Goal: Information Seeking & Learning: Learn about a topic

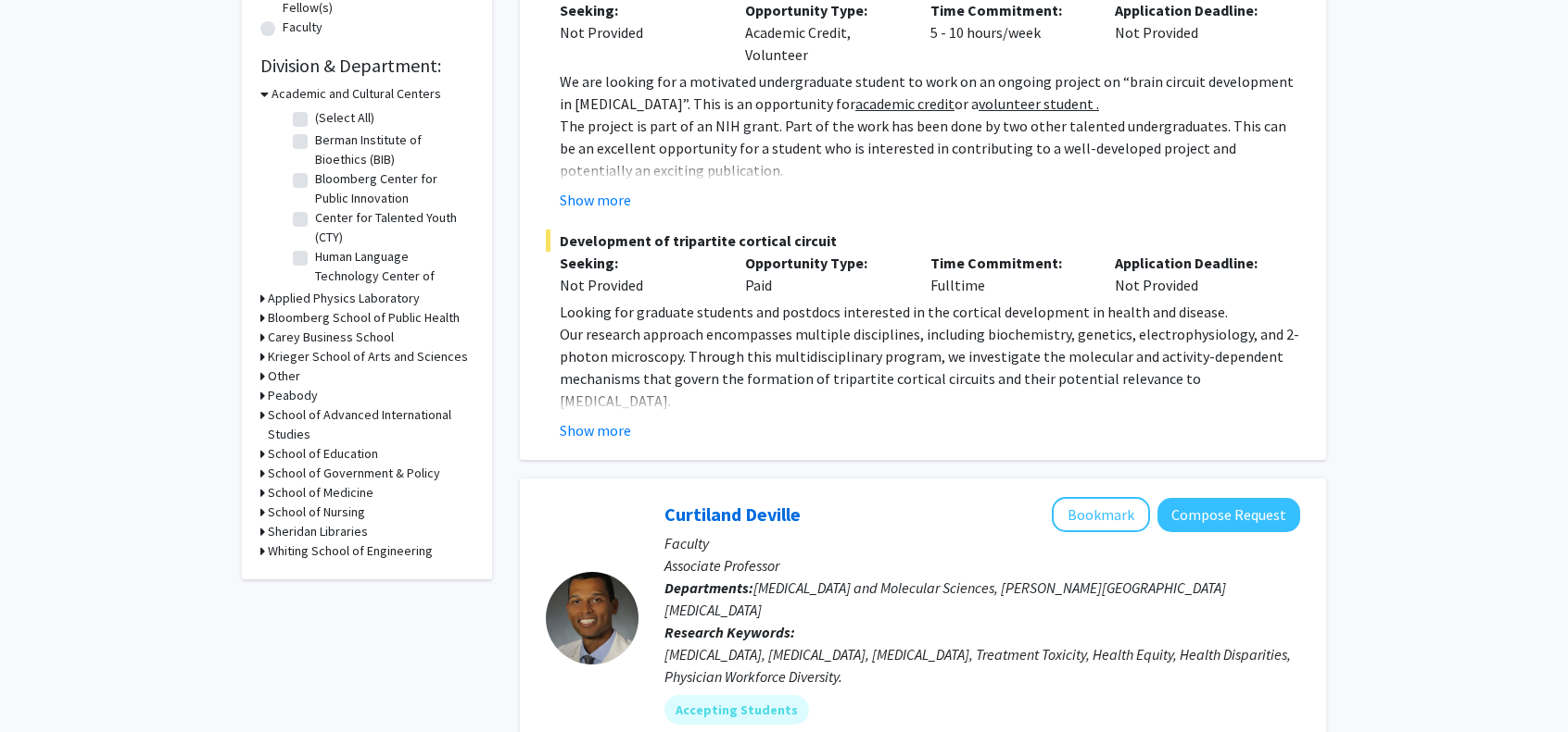
scroll to position [555, 0]
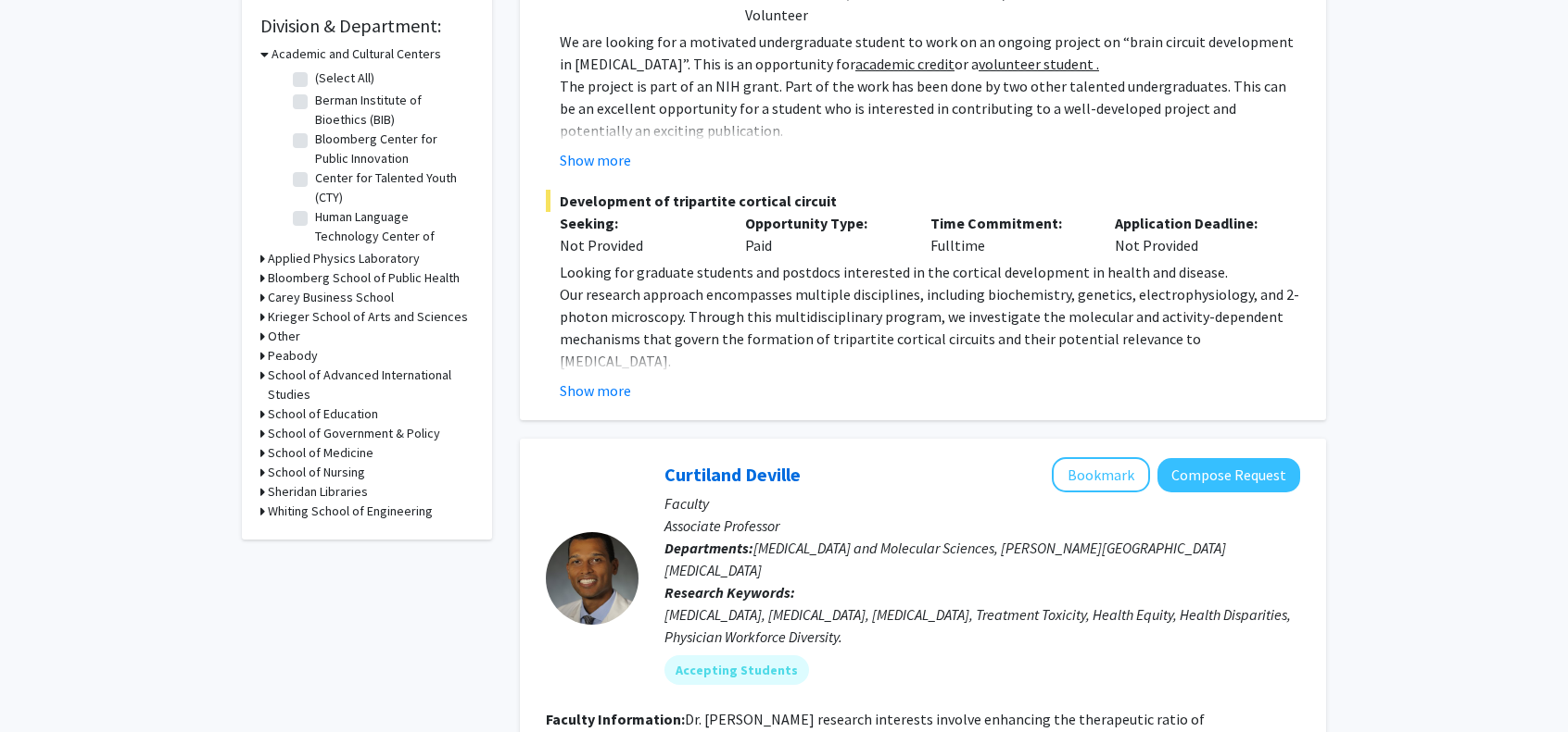
click at [263, 509] on icon at bounding box center [262, 512] width 5 height 20
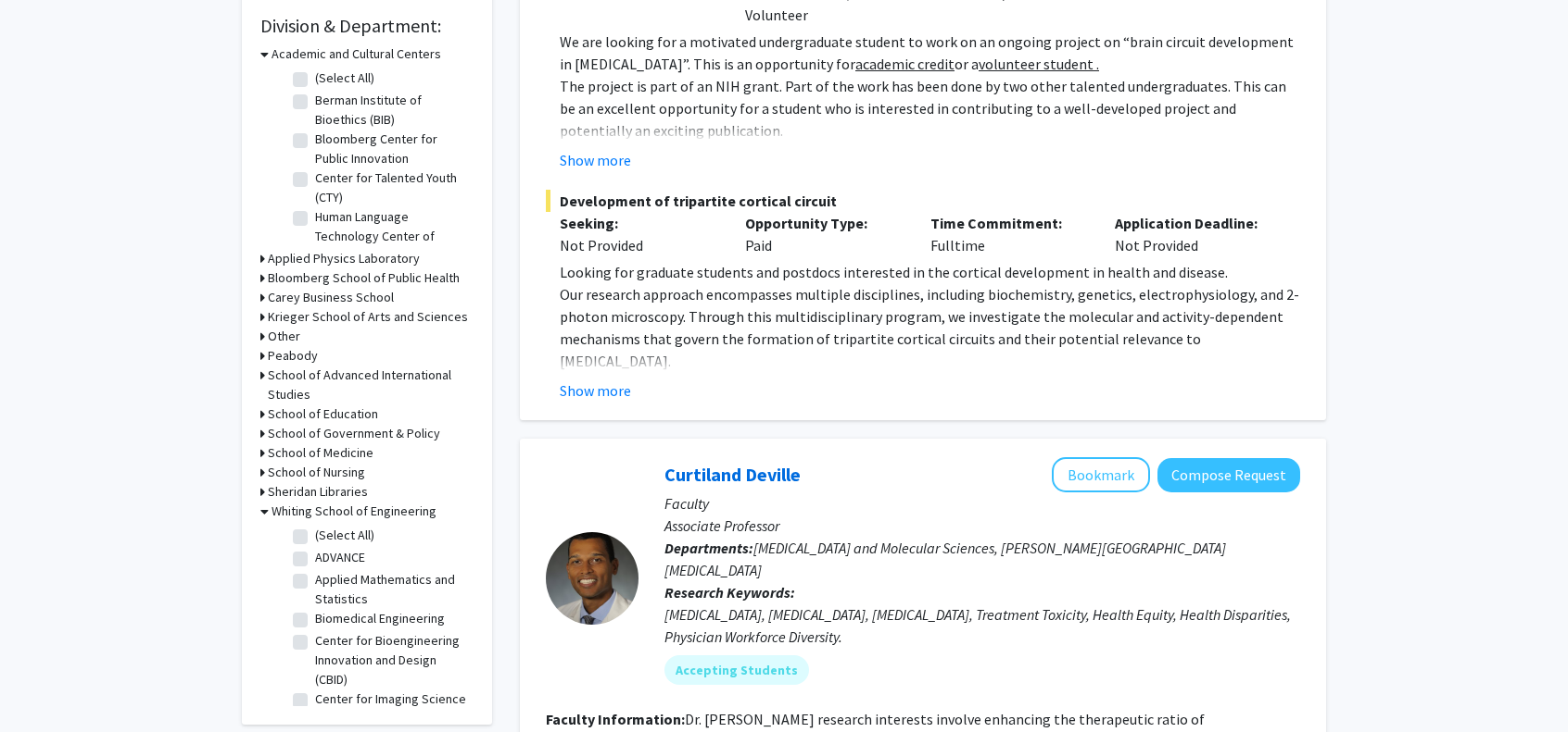
click at [315, 537] on label "(Select All)" at bounding box center [344, 535] width 60 height 20
click at [315, 537] on input "(Select All)" at bounding box center [321, 532] width 12 height 12
checkbox input "true"
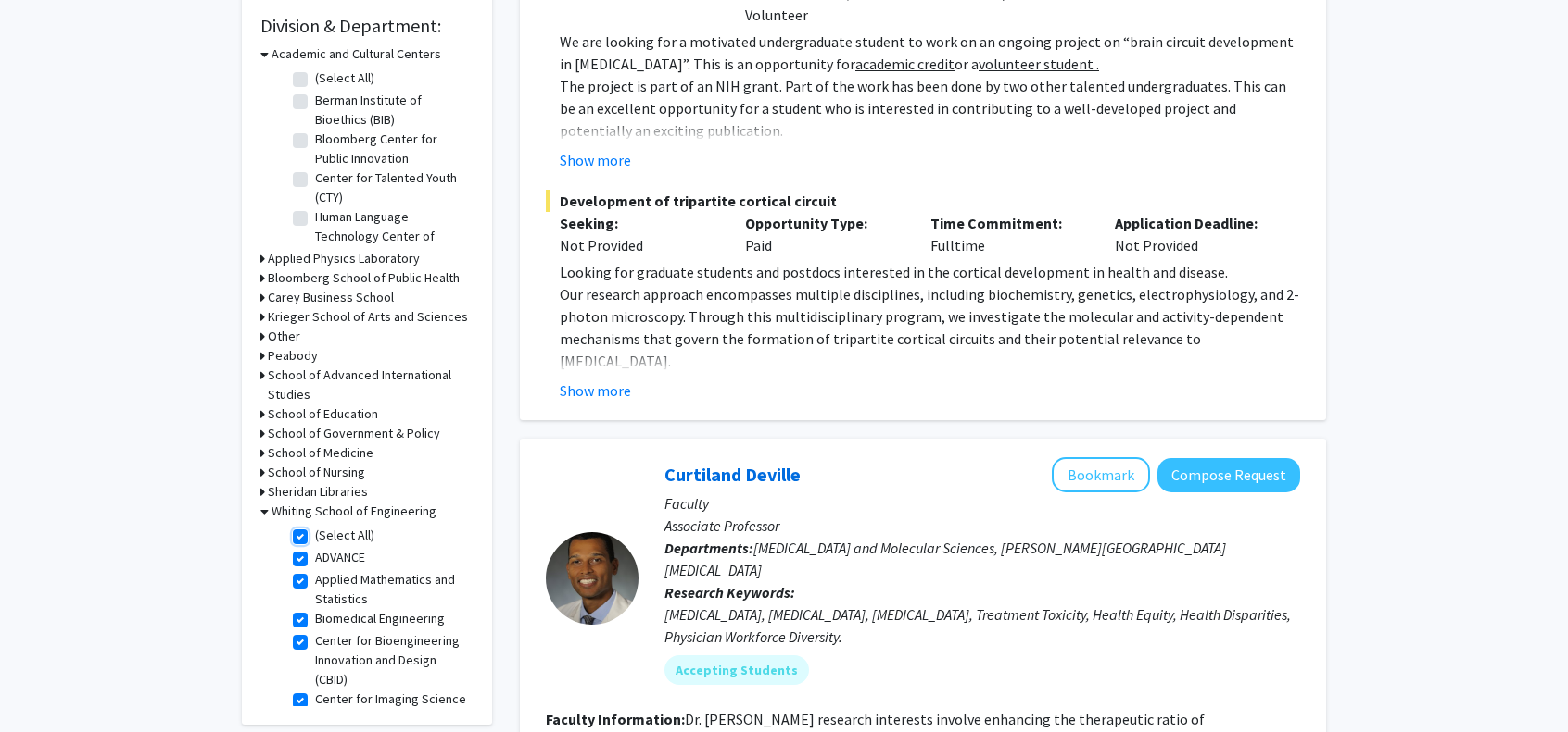
checkbox input "true"
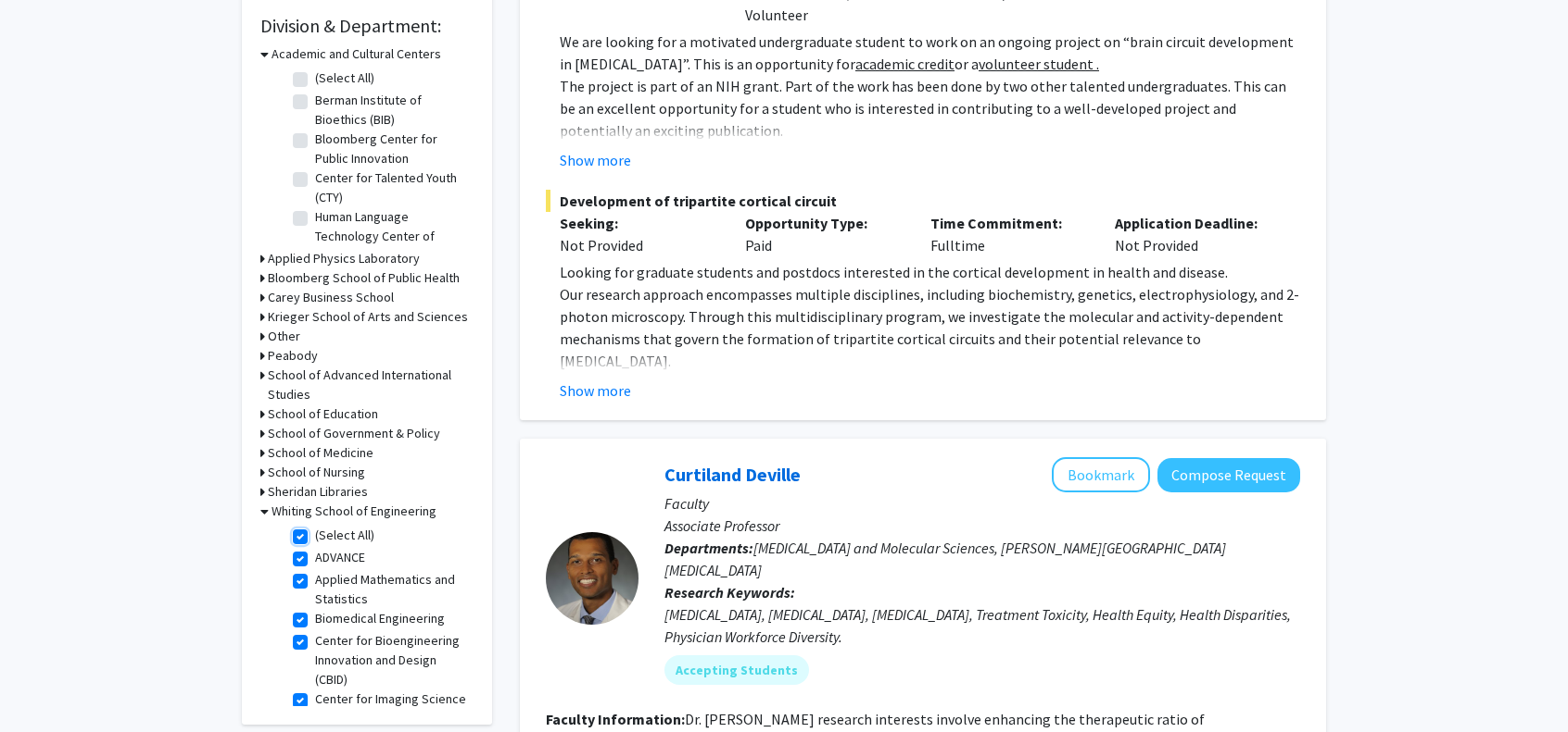
checkbox input "true"
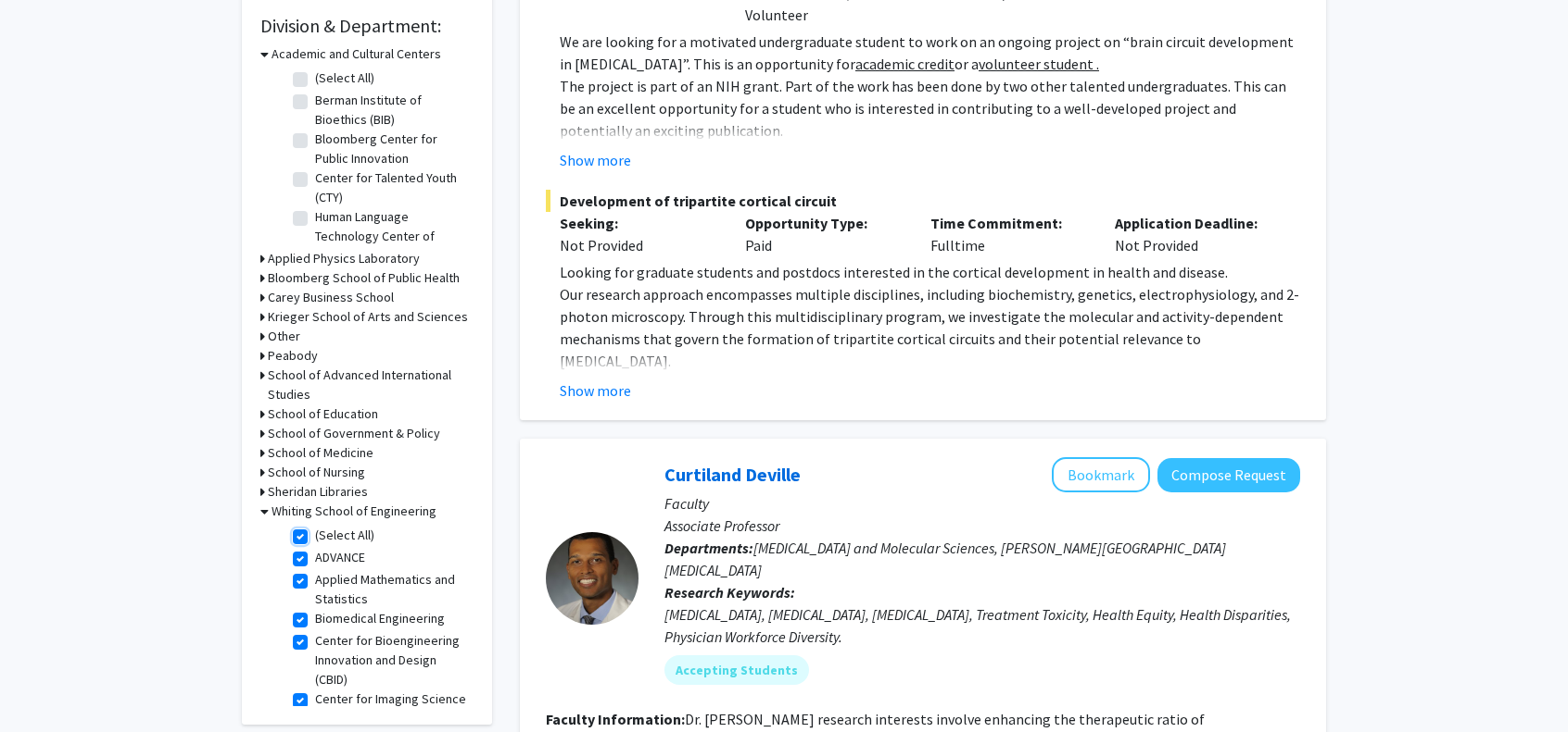
checkbox input "true"
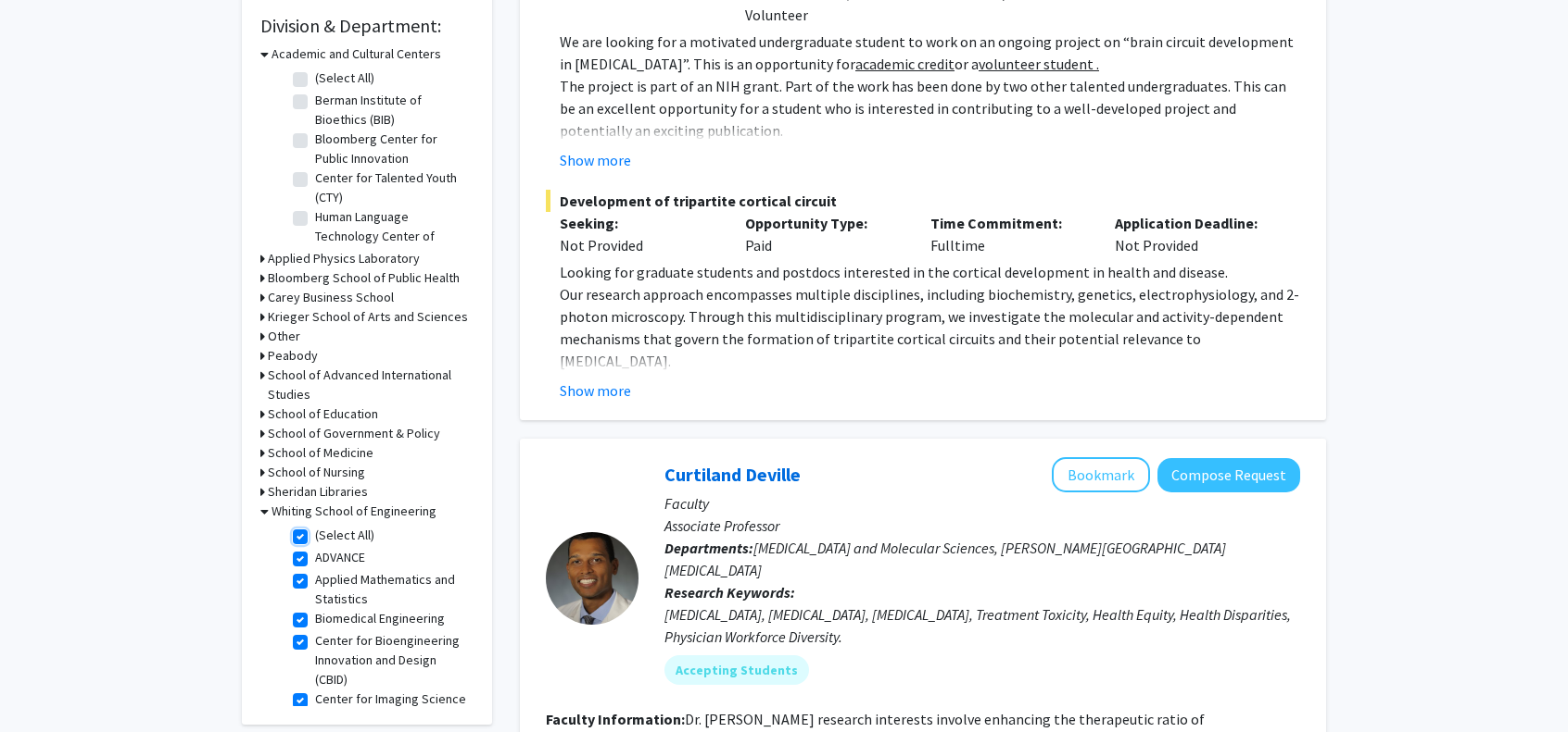
checkbox input "true"
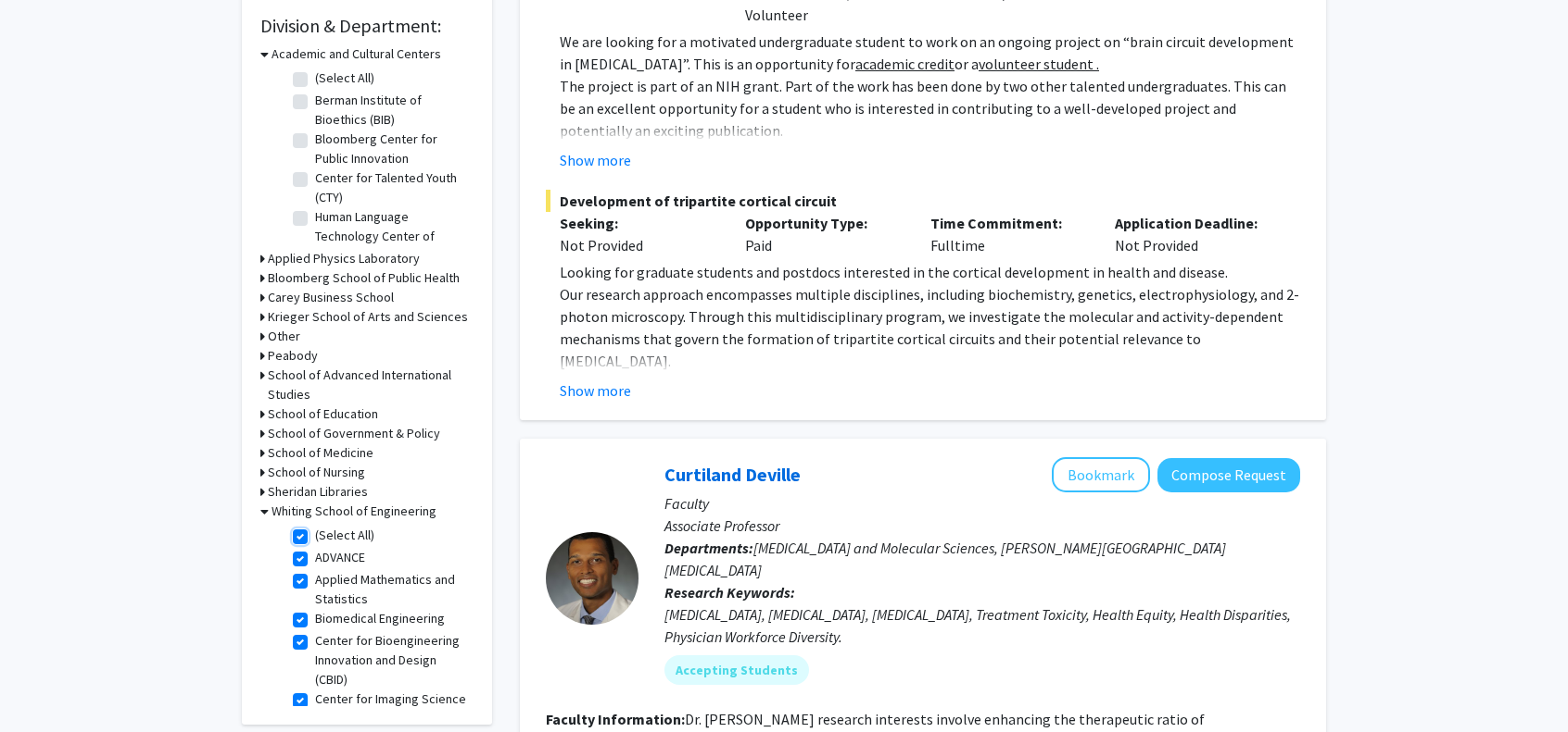
checkbox input "true"
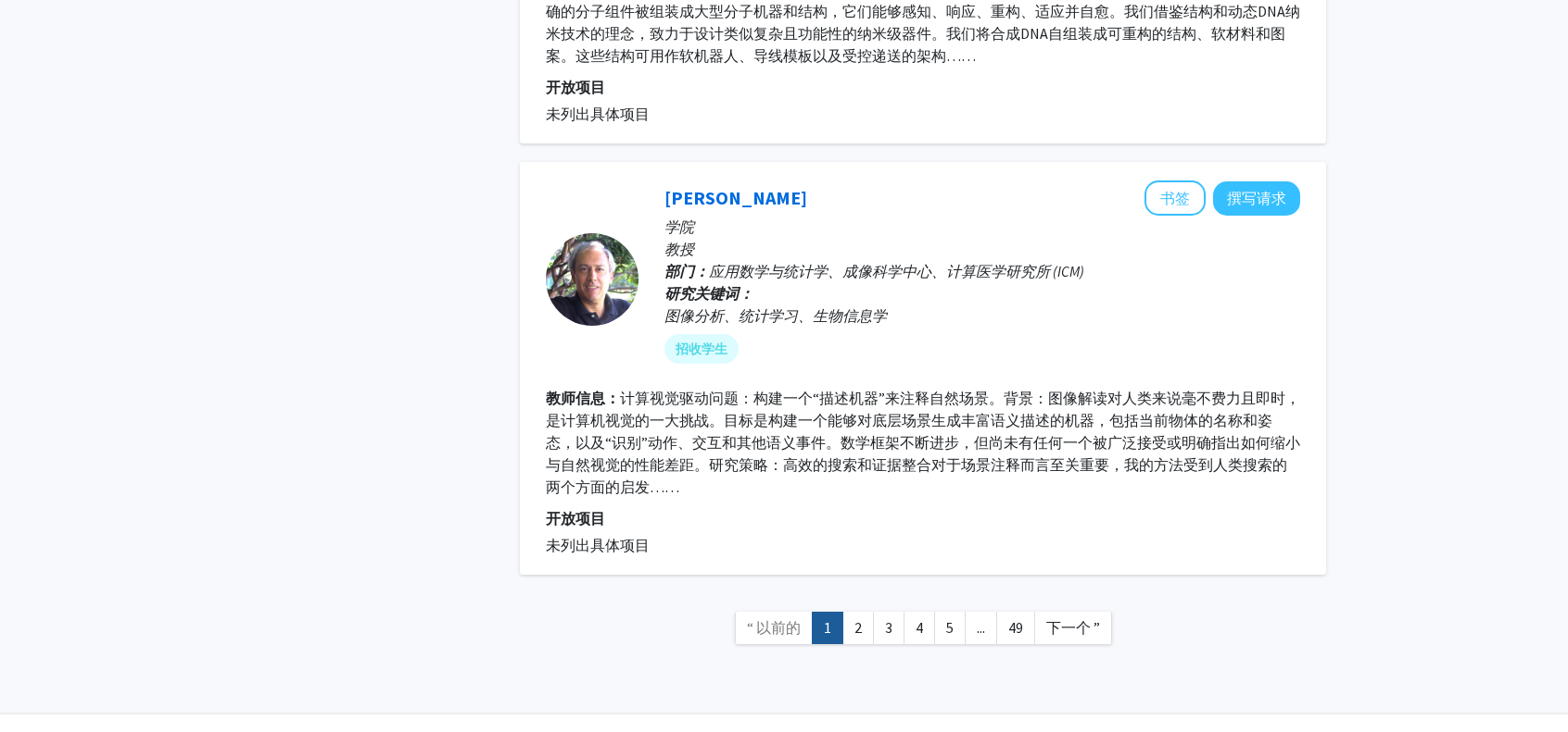
scroll to position [5813, 0]
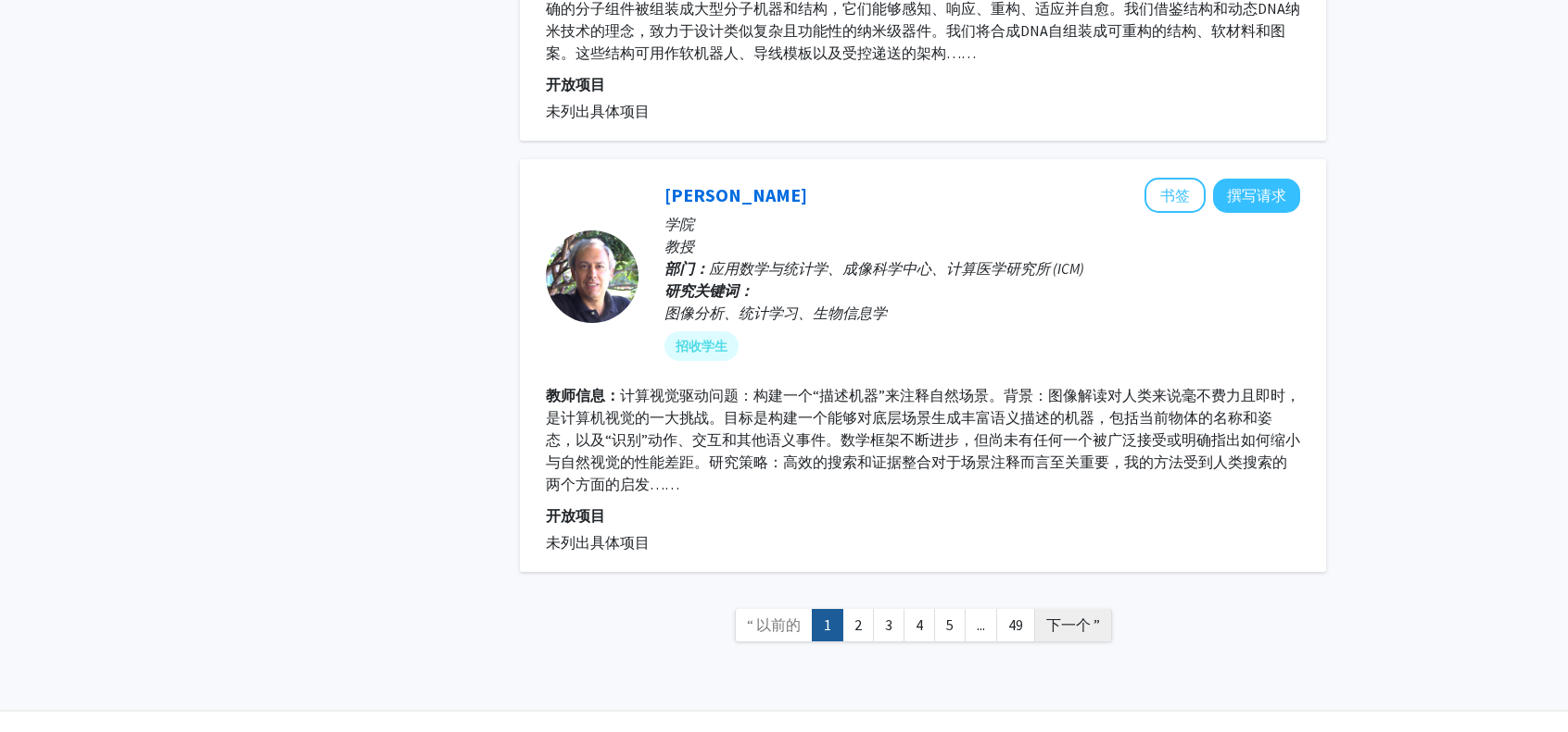
click at [1087, 616] on font "下一个 ”" at bounding box center [1072, 625] width 54 height 19
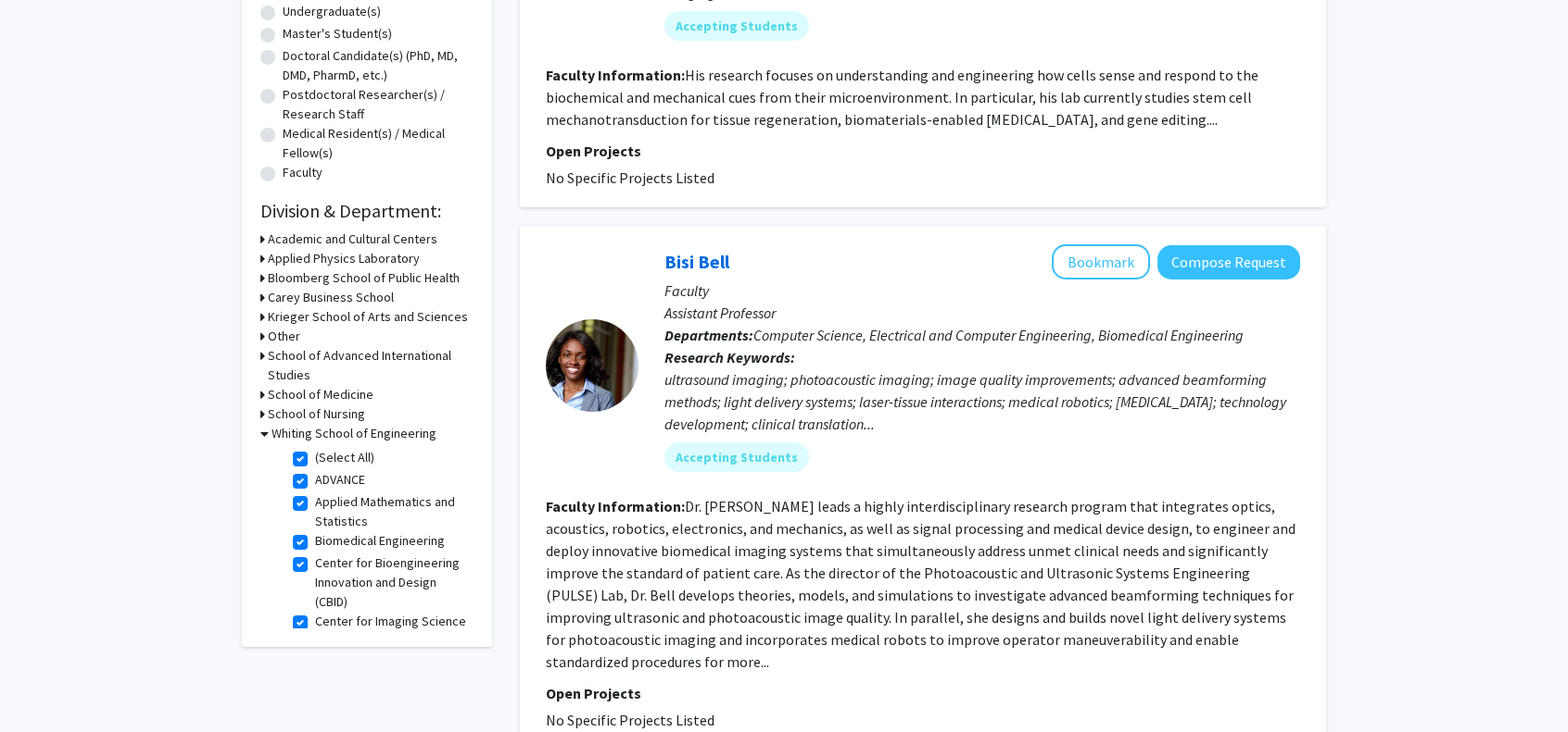
scroll to position [404, 0]
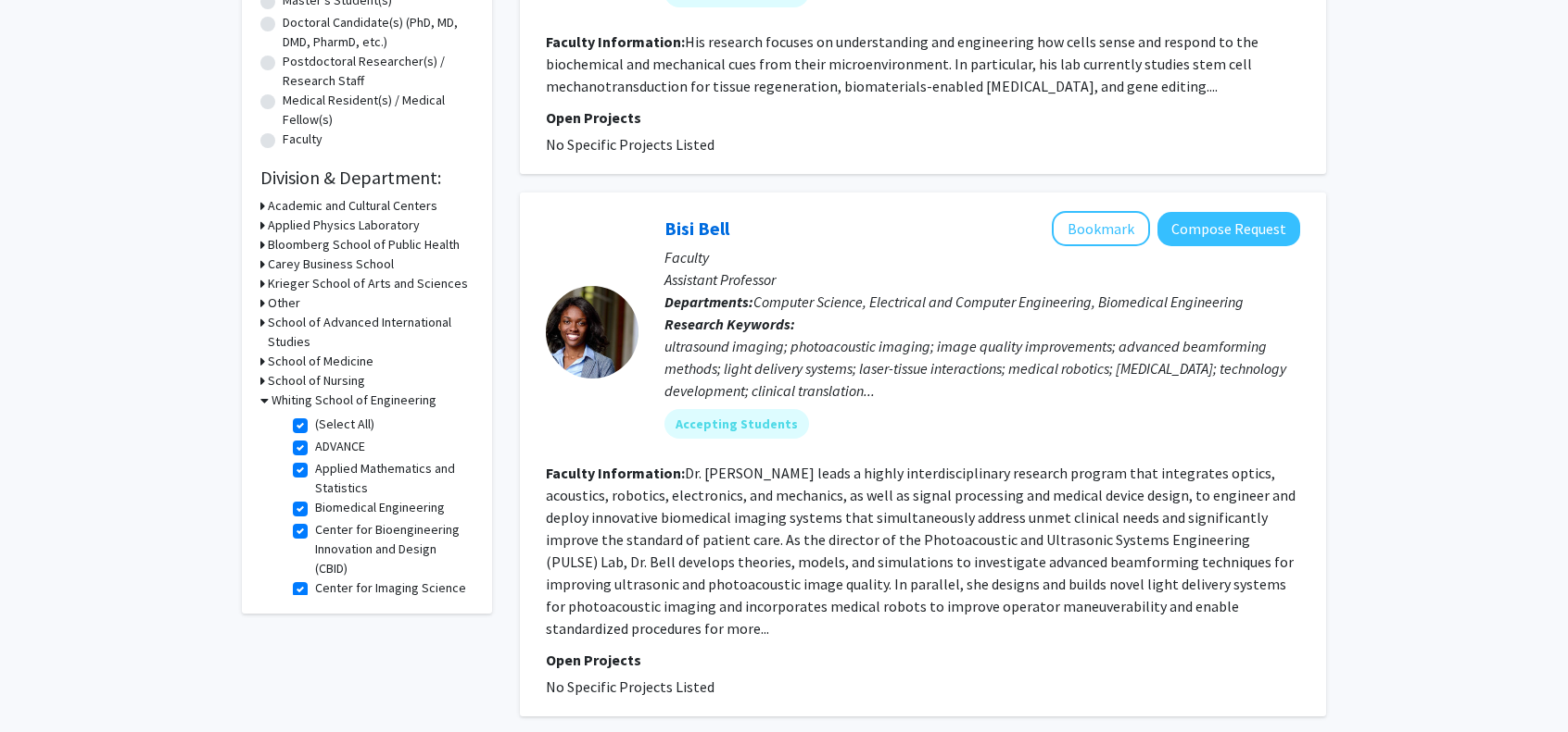
click at [315, 445] on label "ADVANCE" at bounding box center [340, 446] width 50 height 20
click at [315, 445] on input "ADVANCE" at bounding box center [321, 443] width 12 height 12
checkbox input "false"
checkbox input "true"
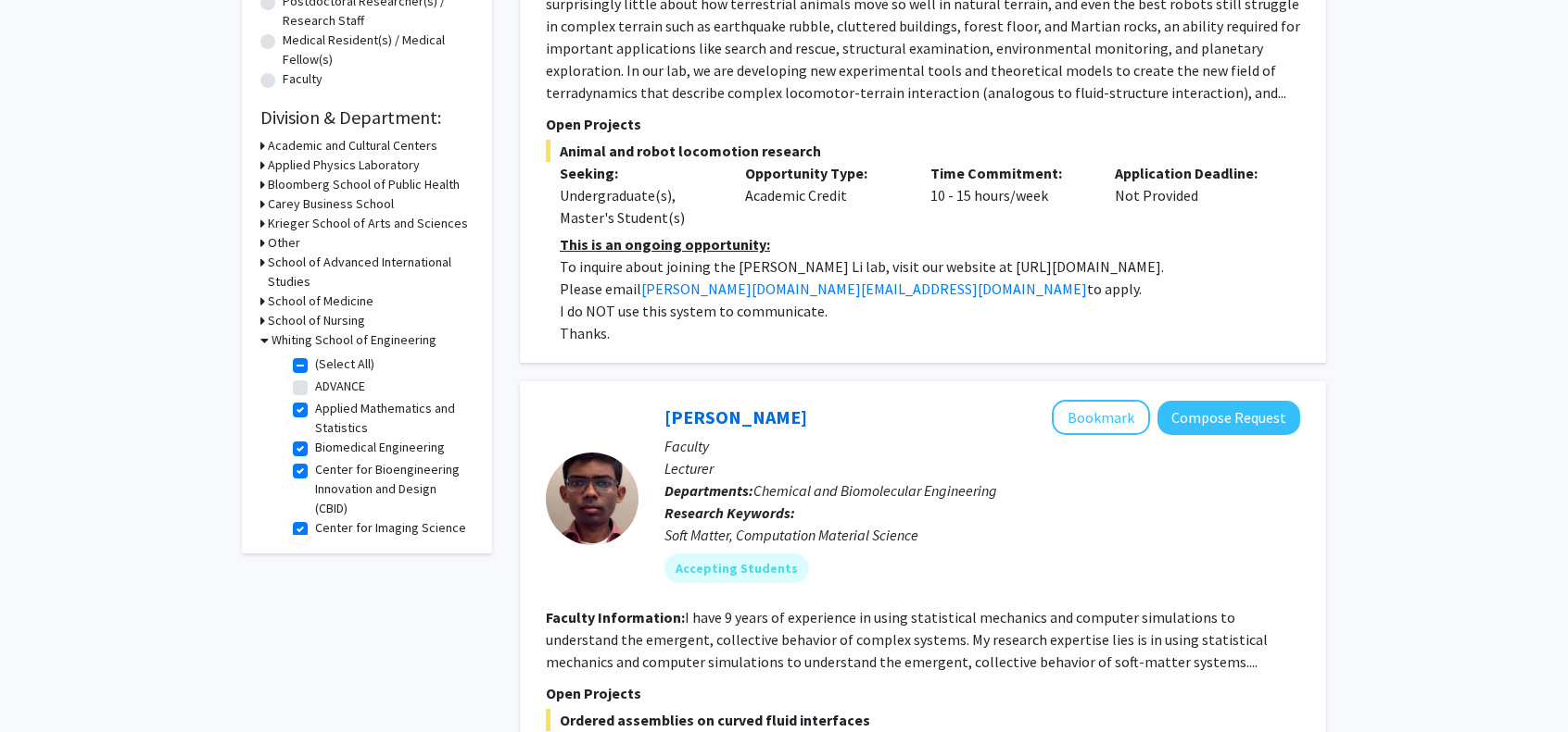
scroll to position [463, 0]
click at [315, 386] on label "ADVANCE" at bounding box center [340, 387] width 50 height 20
click at [315, 386] on input "ADVANCE" at bounding box center [321, 383] width 12 height 12
checkbox input "true"
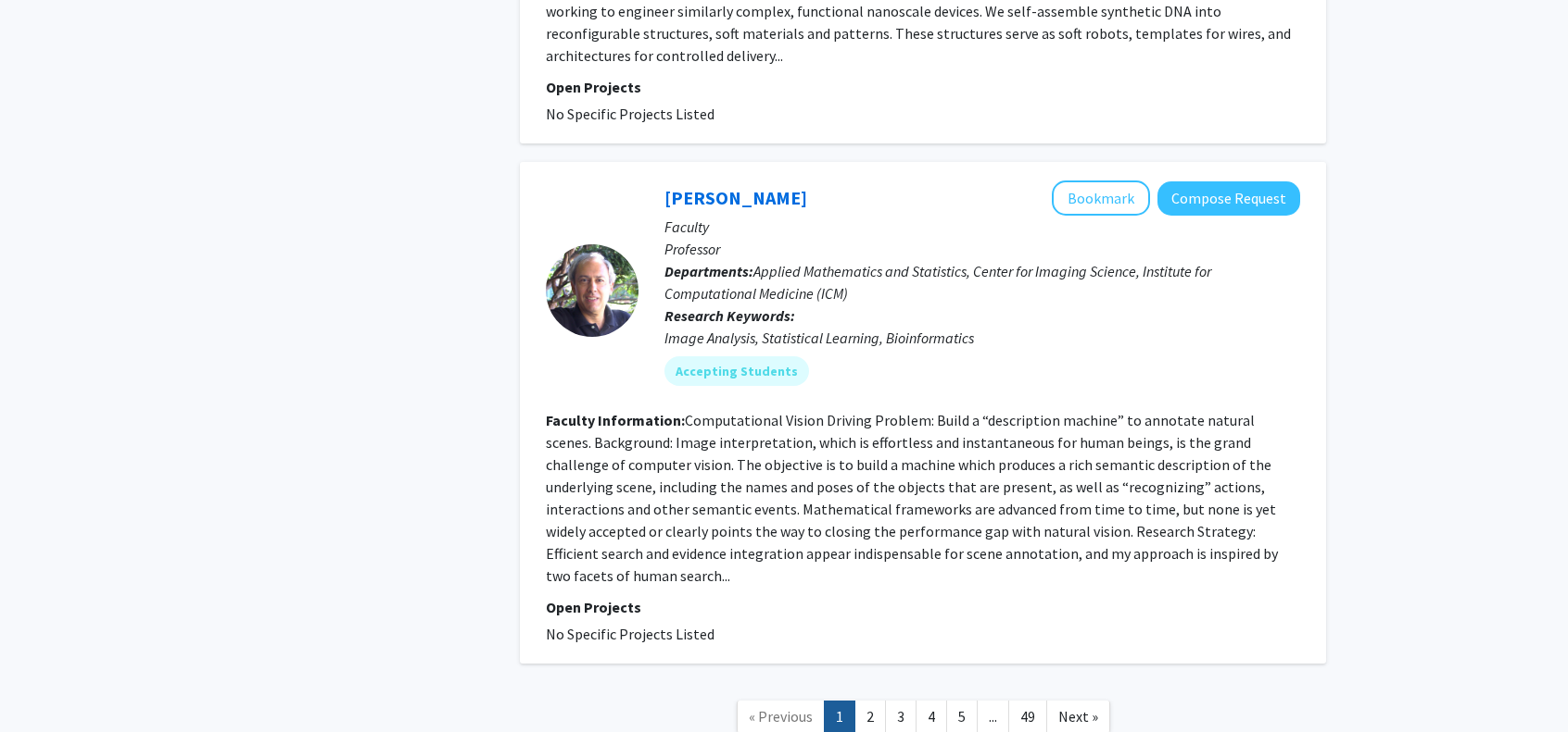
scroll to position [6547, 0]
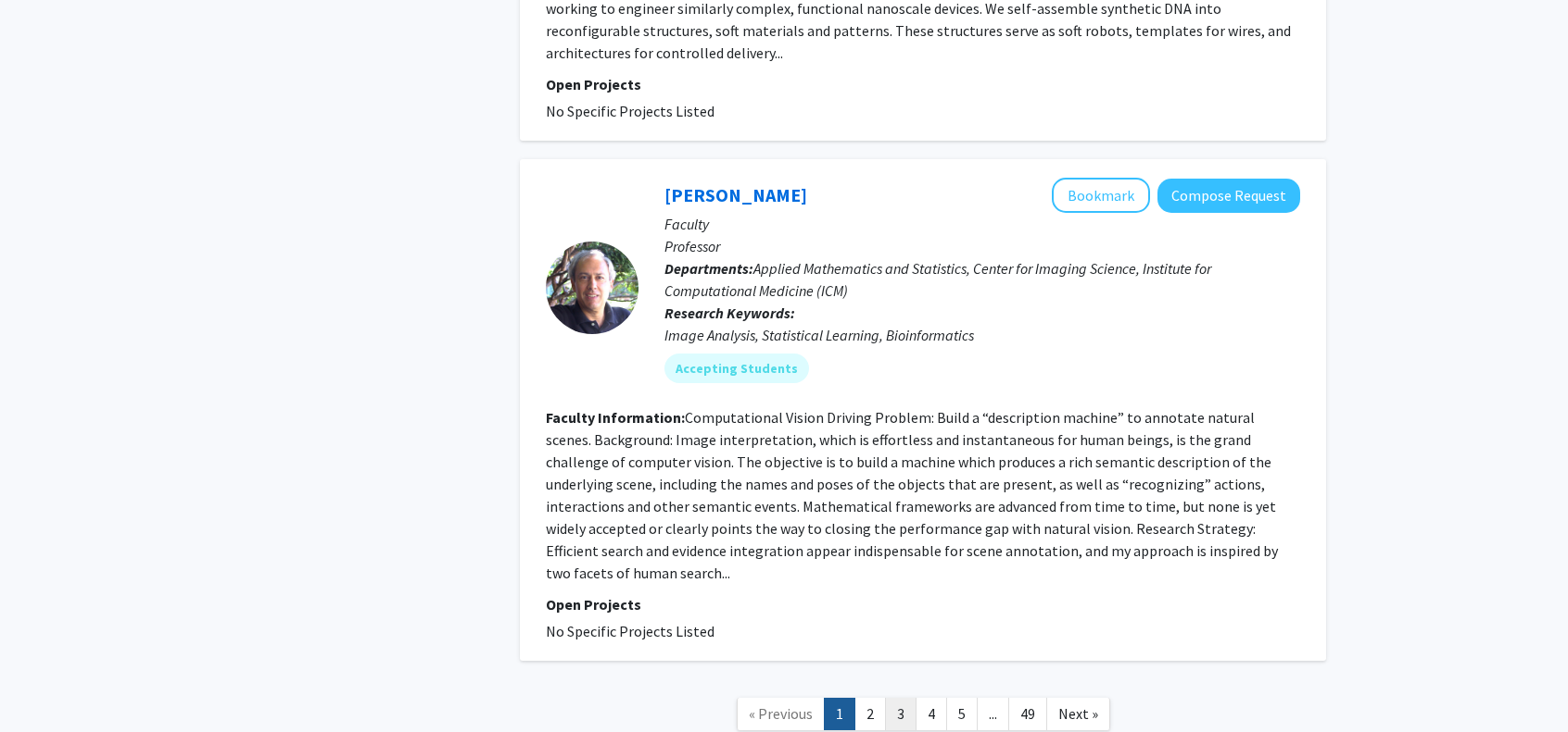
click at [903, 698] on link "3" at bounding box center [900, 714] width 31 height 32
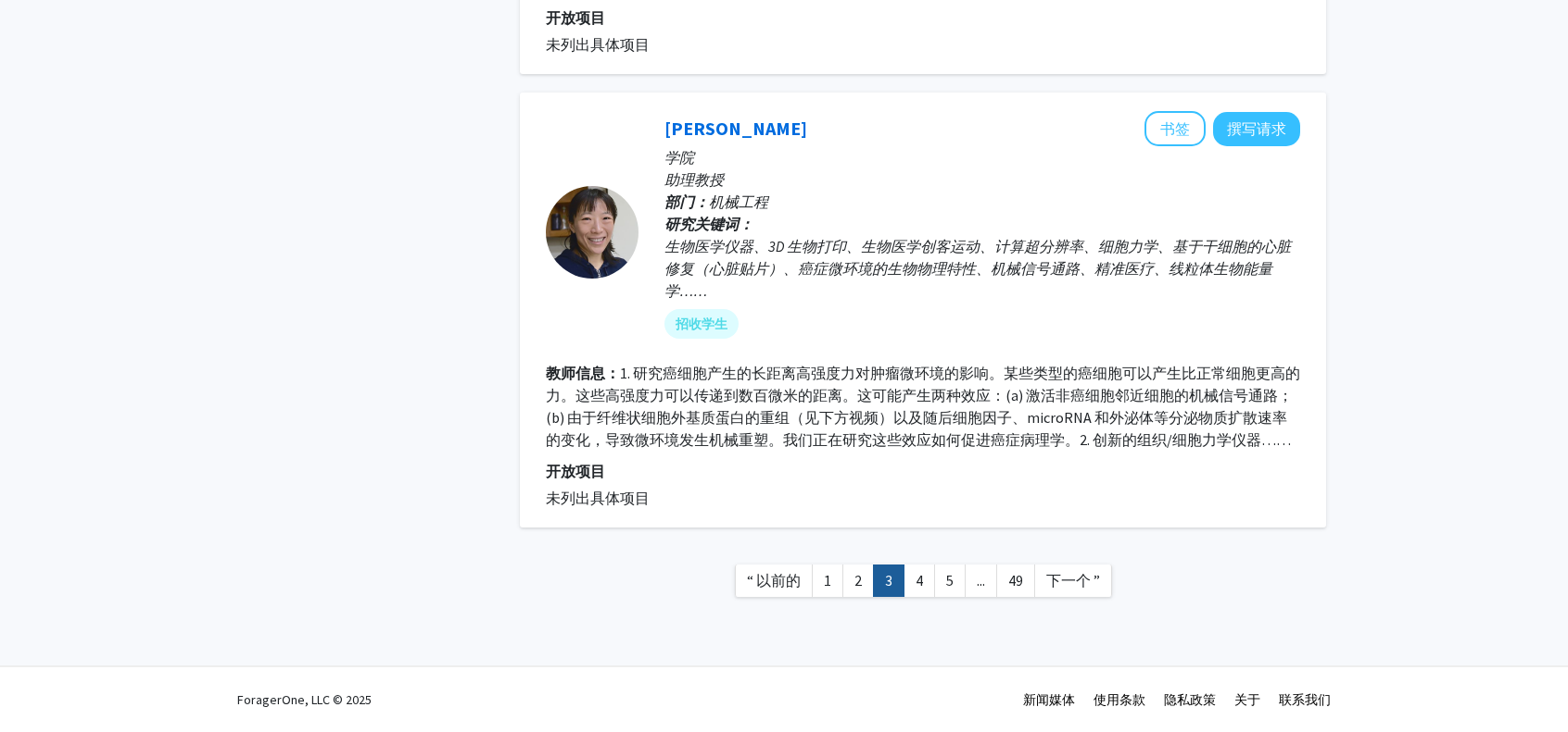
scroll to position [3823, 0]
click at [922, 581] on link "4" at bounding box center [919, 581] width 31 height 32
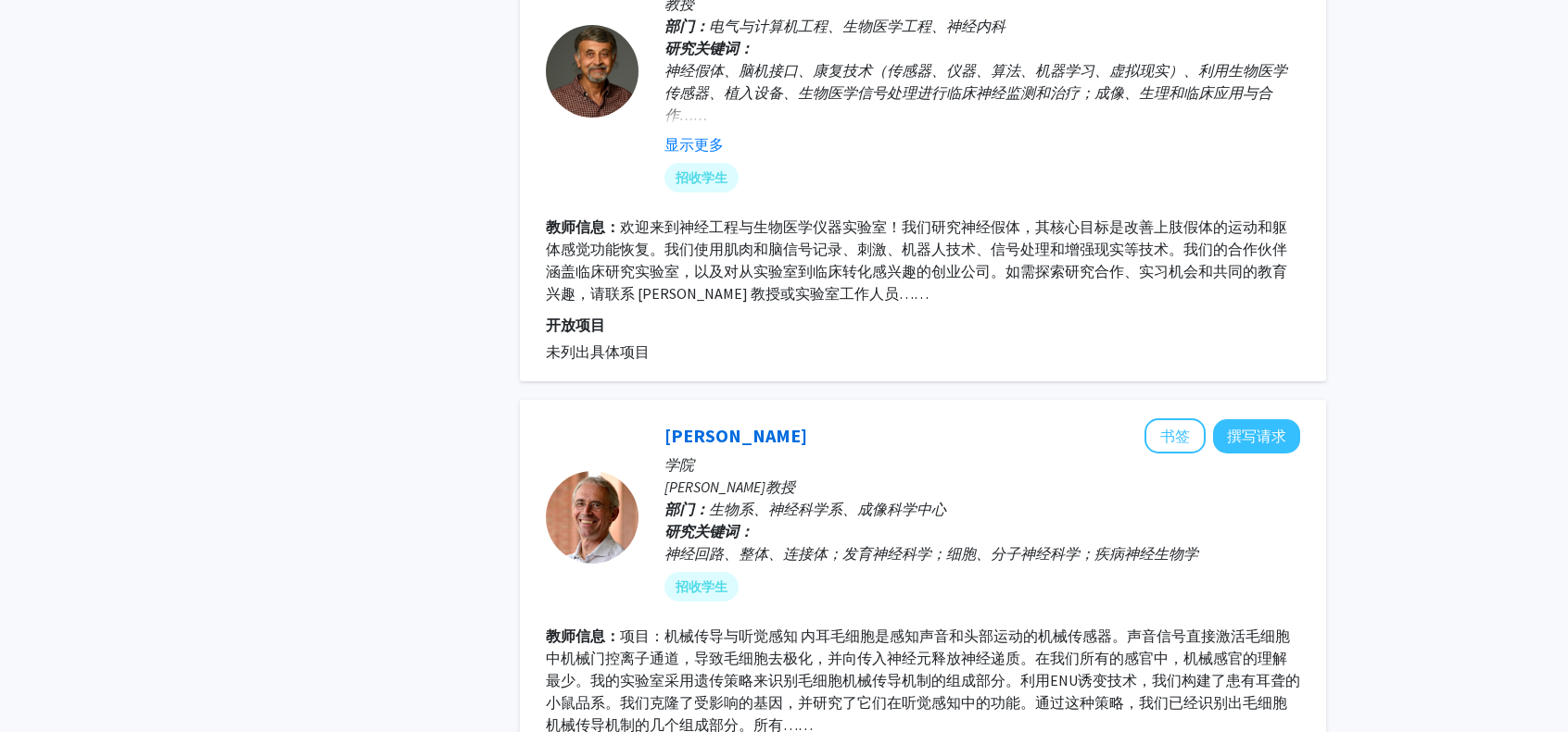
scroll to position [3896, 0]
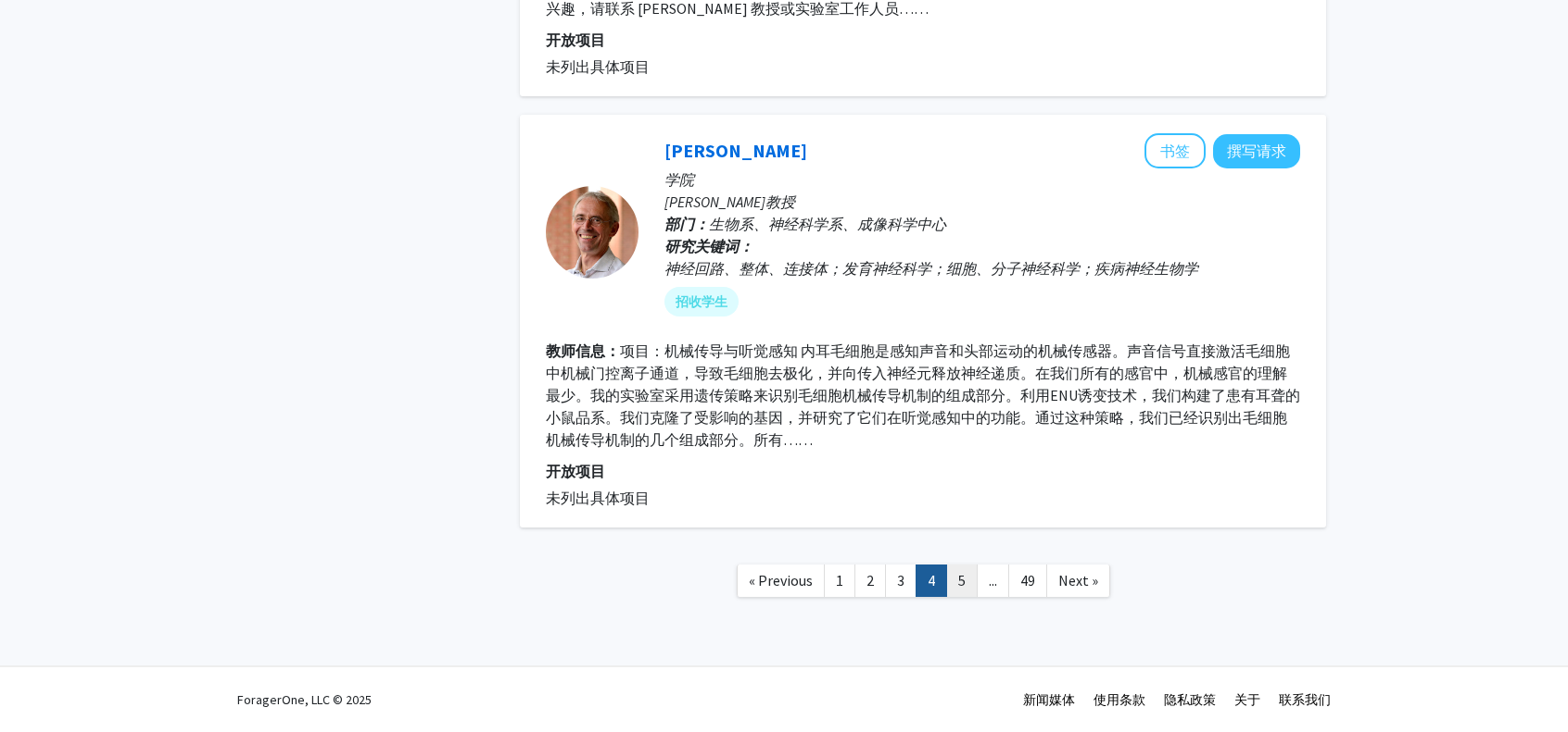
click at [970, 579] on link "5" at bounding box center [961, 581] width 31 height 32
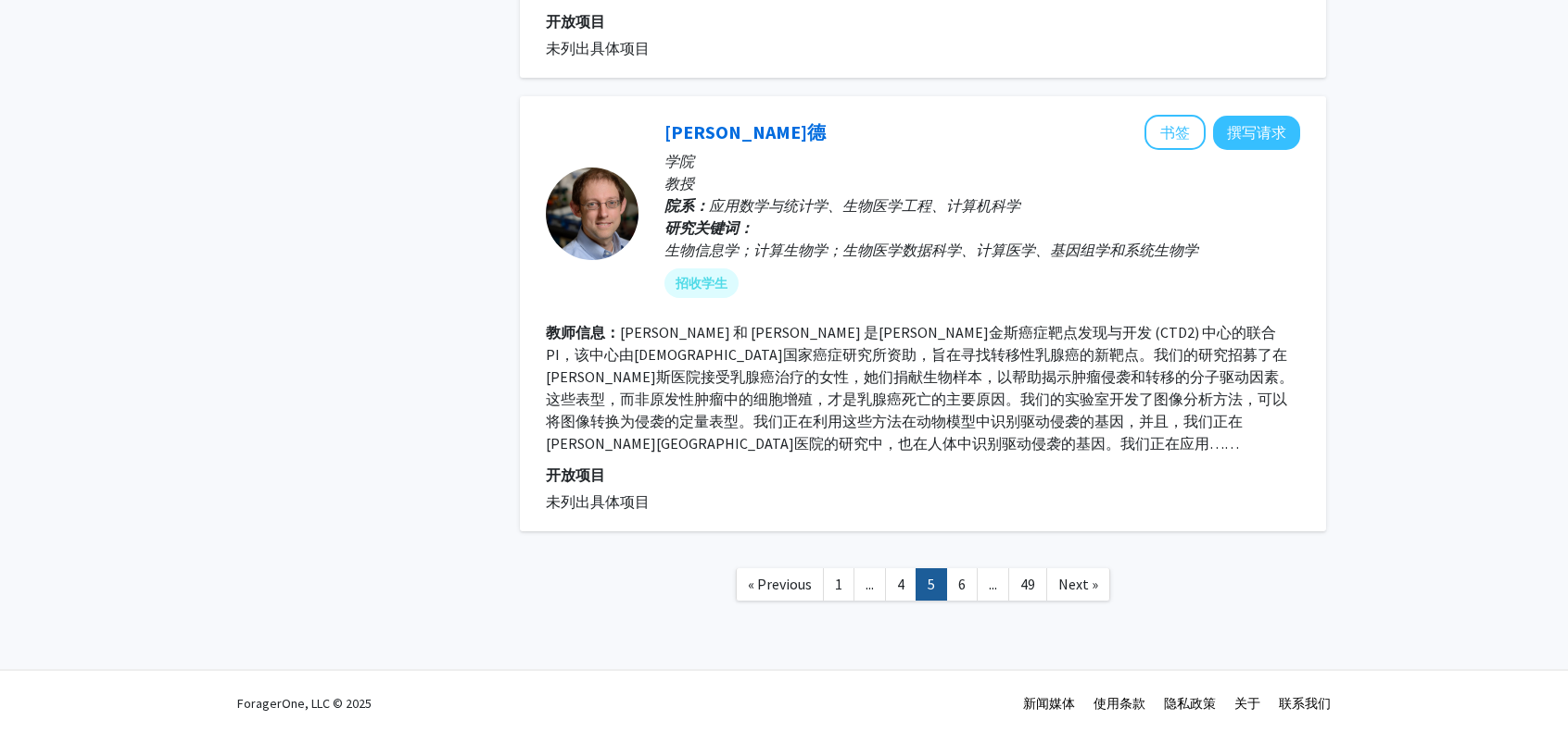
scroll to position [3985, 0]
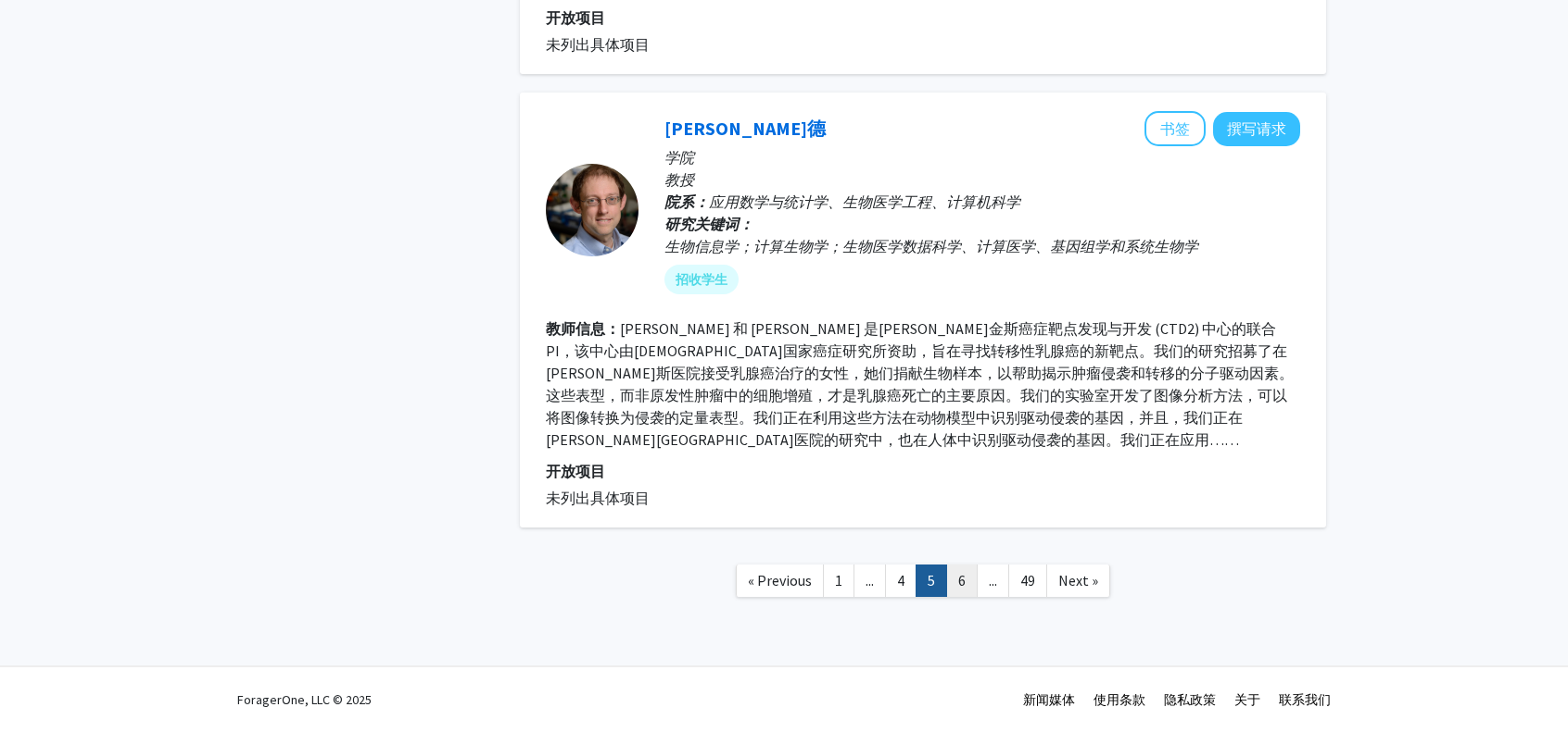
click at [956, 580] on link "6" at bounding box center [961, 581] width 31 height 32
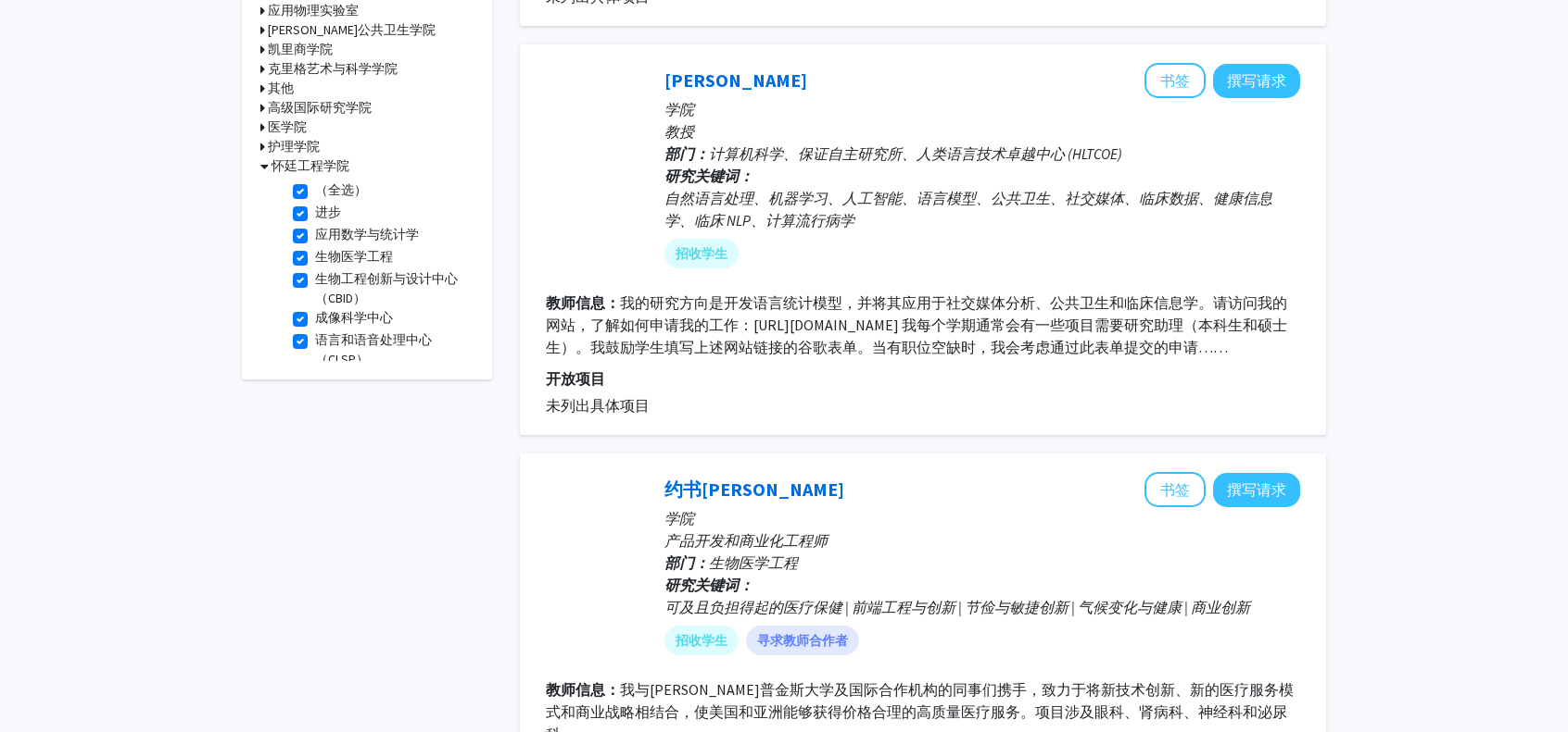
scroll to position [611, 0]
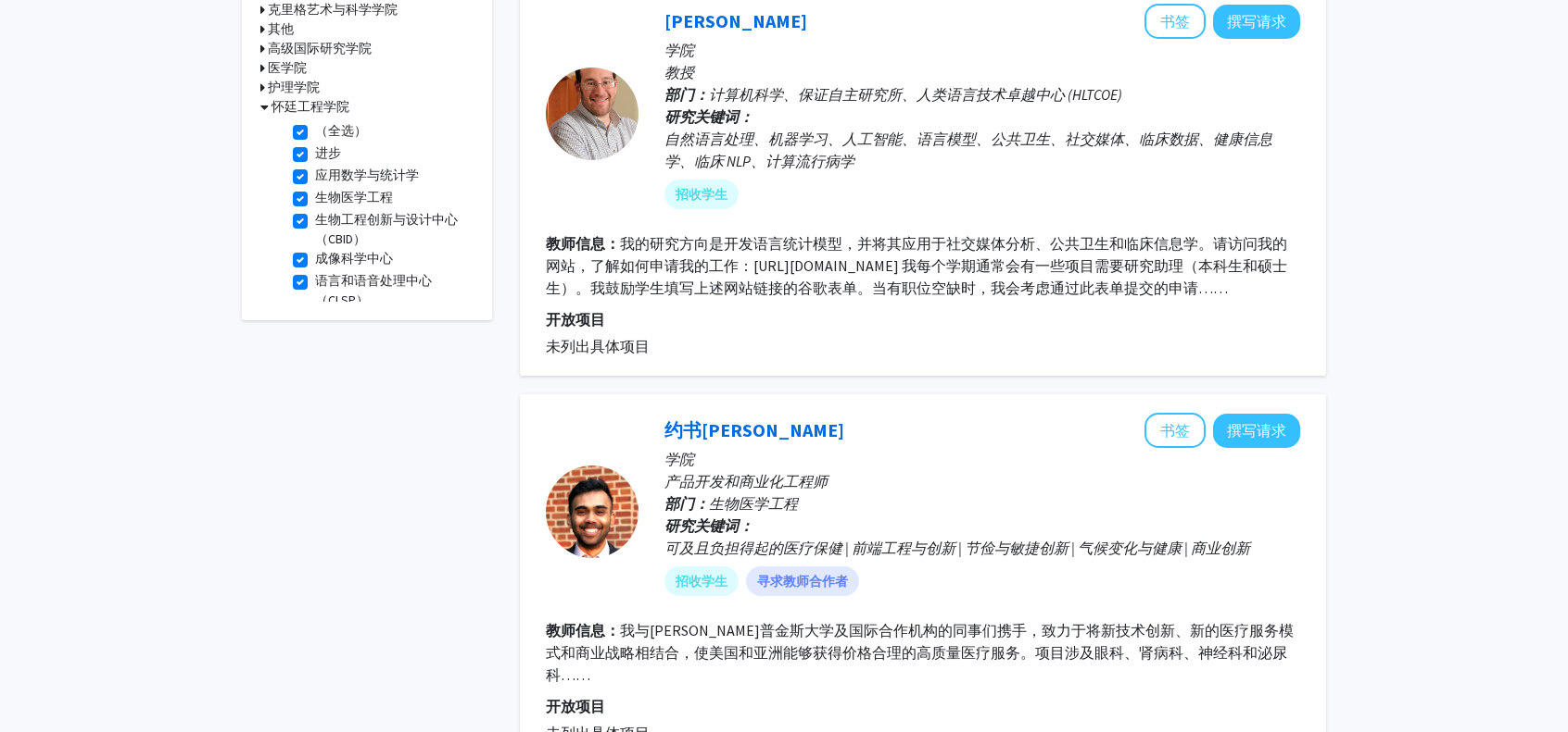
click at [315, 130] on label "（全选）" at bounding box center [341, 131] width 52 height 20
click at [315, 130] on input "（全选）" at bounding box center [321, 127] width 12 height 12
checkbox input "false"
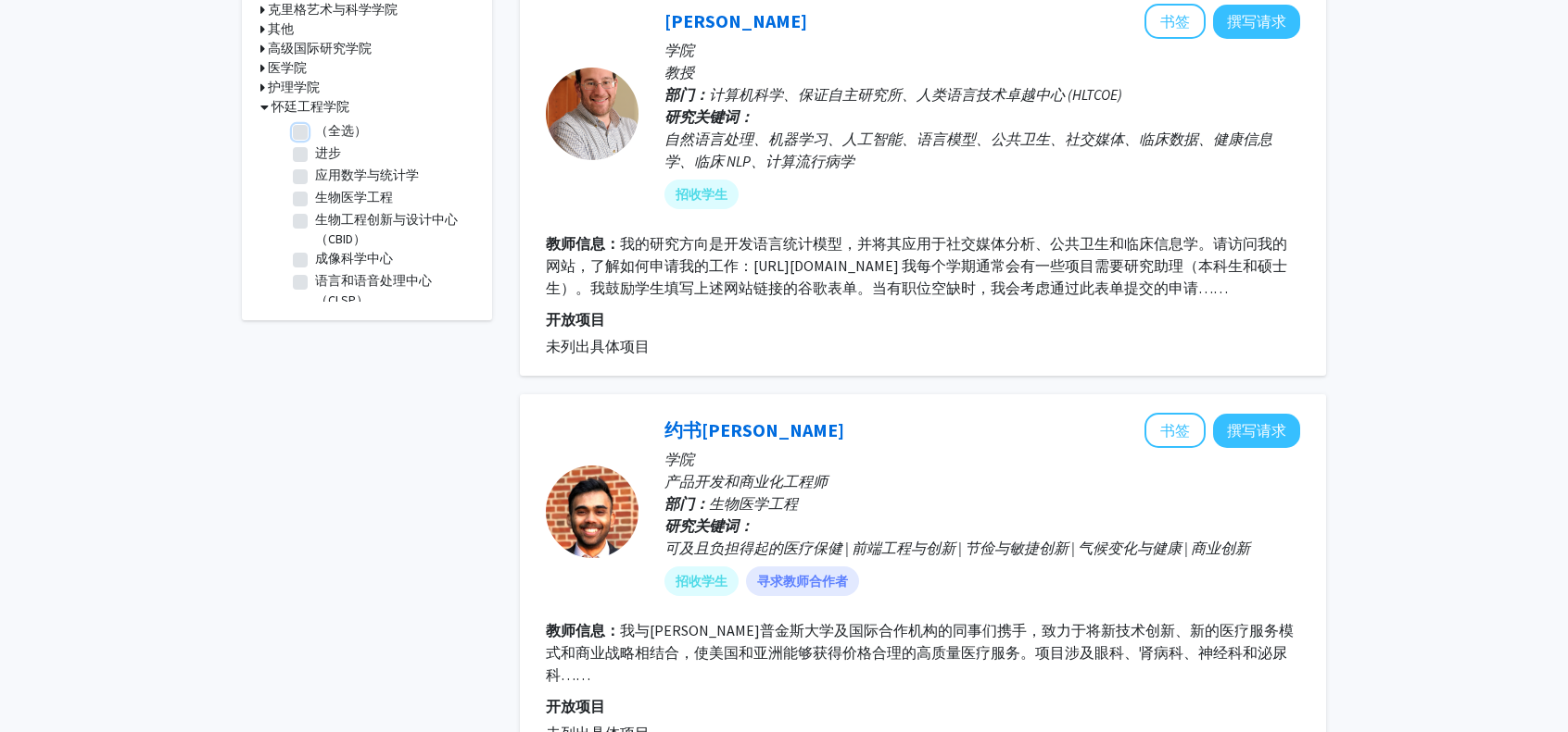
checkbox input "false"
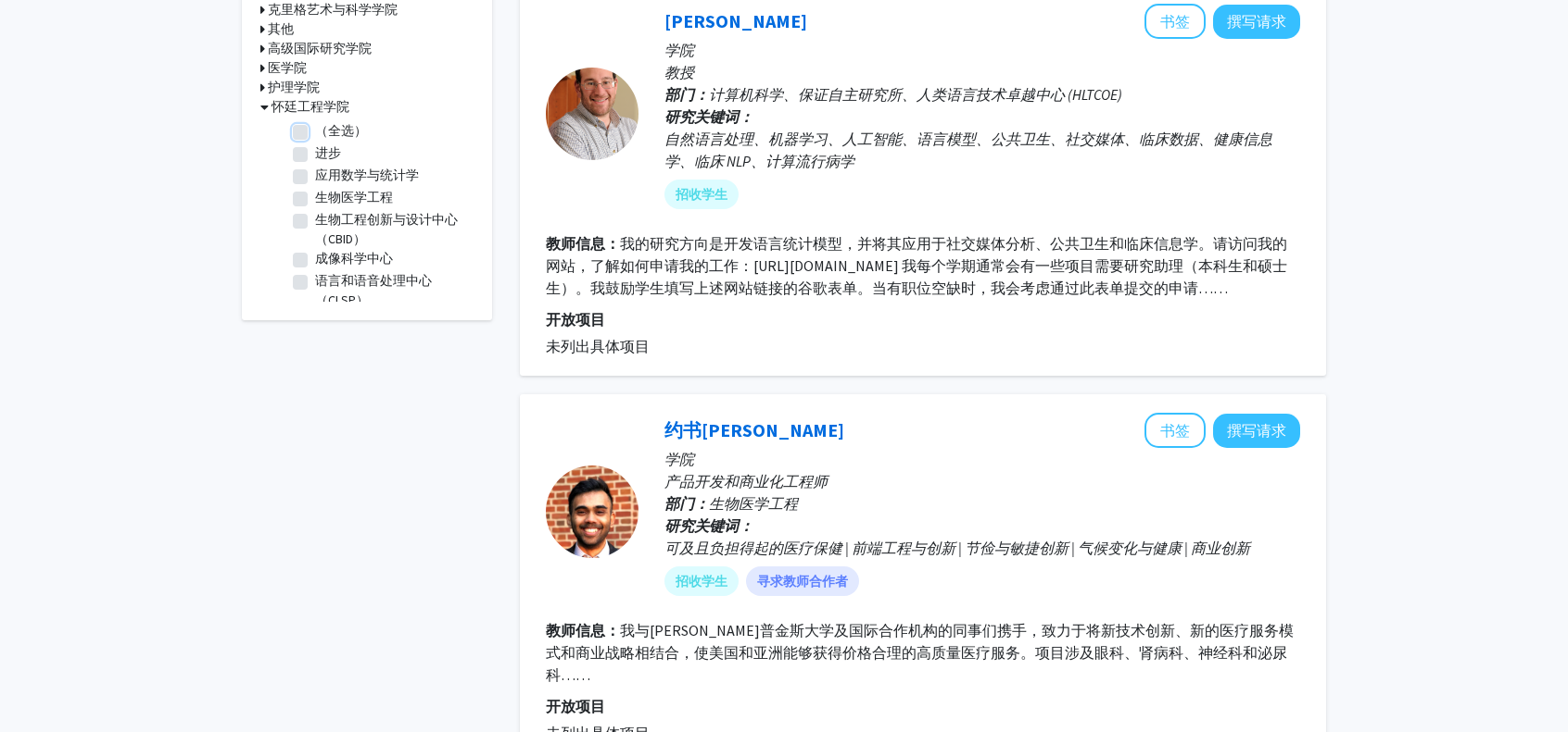
checkbox input "false"
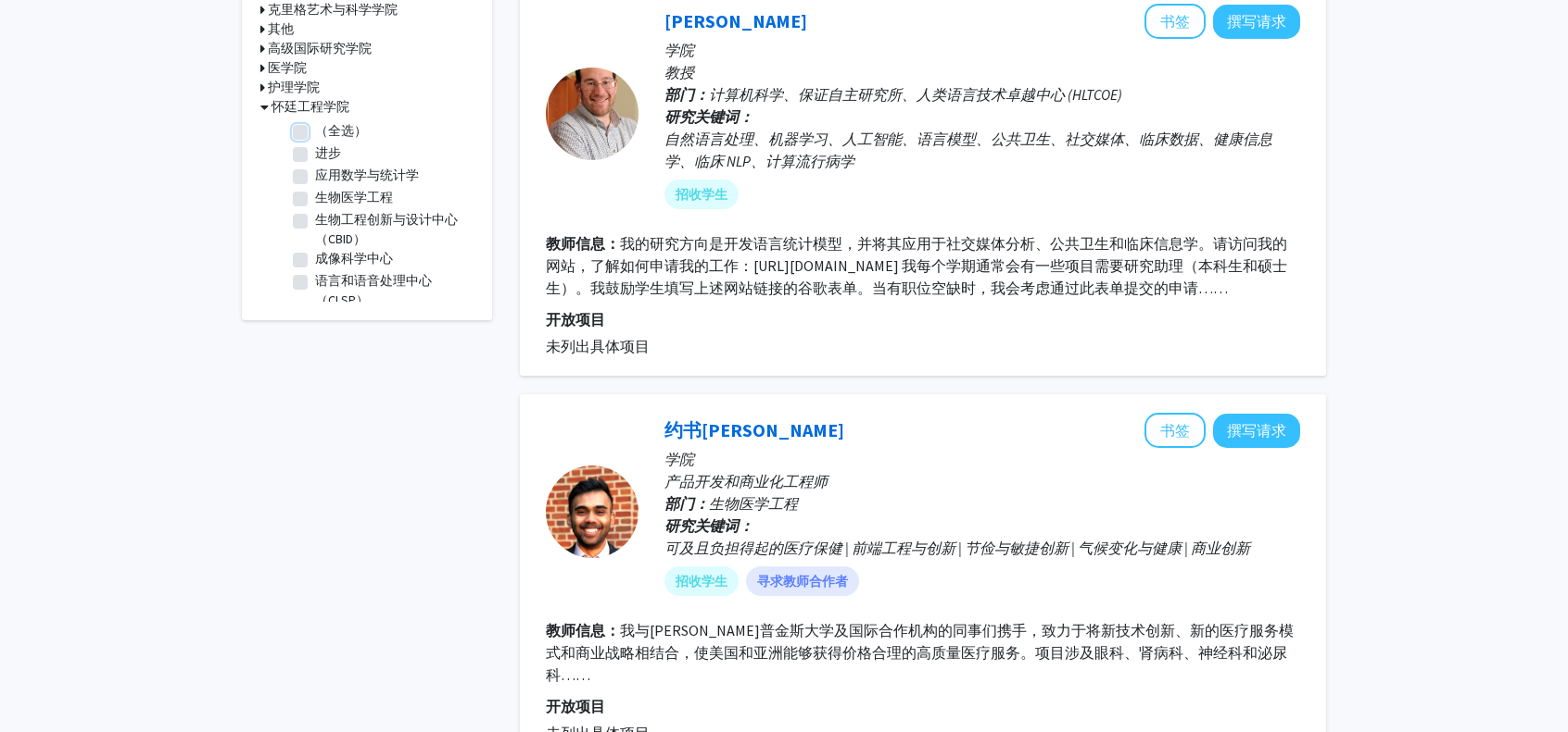
checkbox input "false"
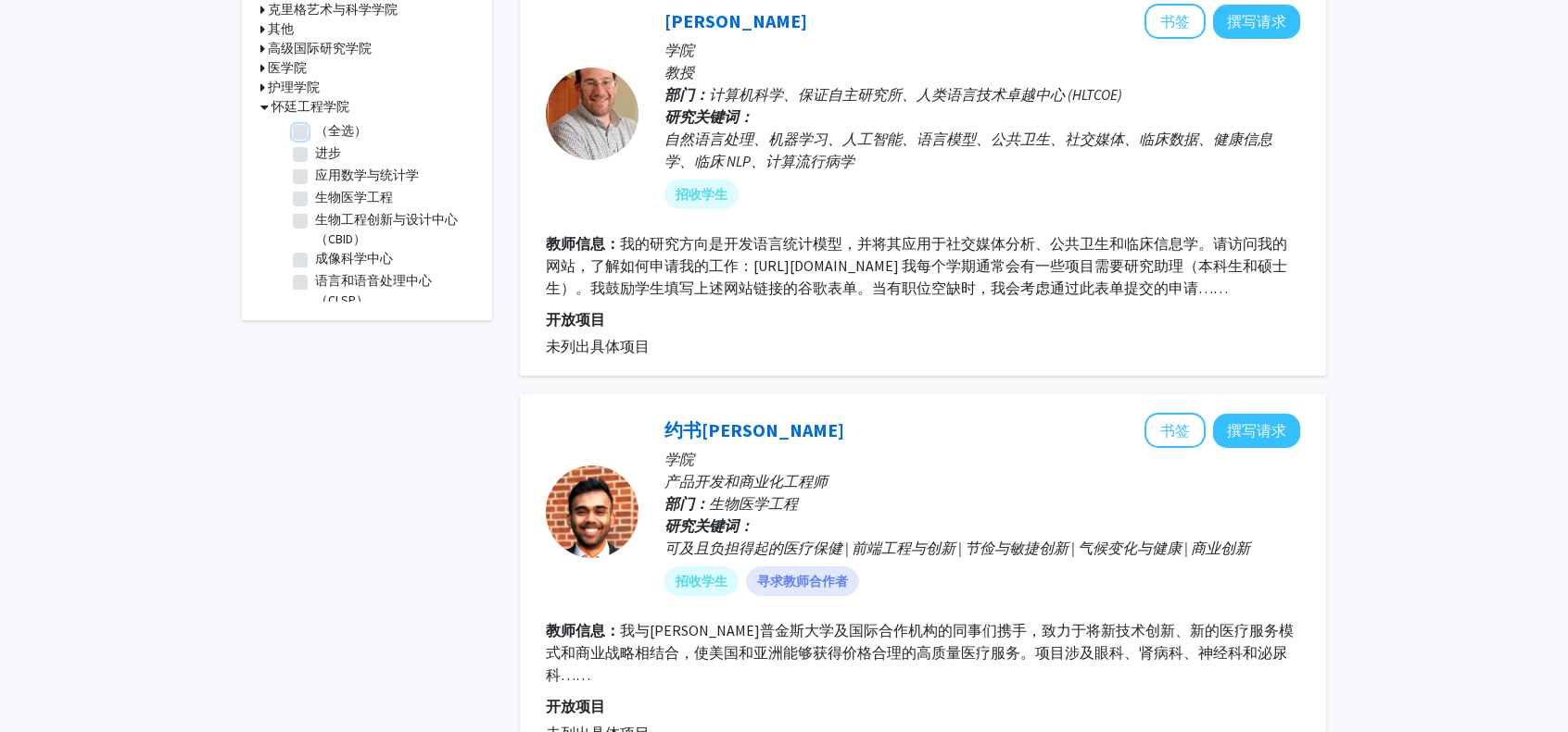
checkbox input "false"
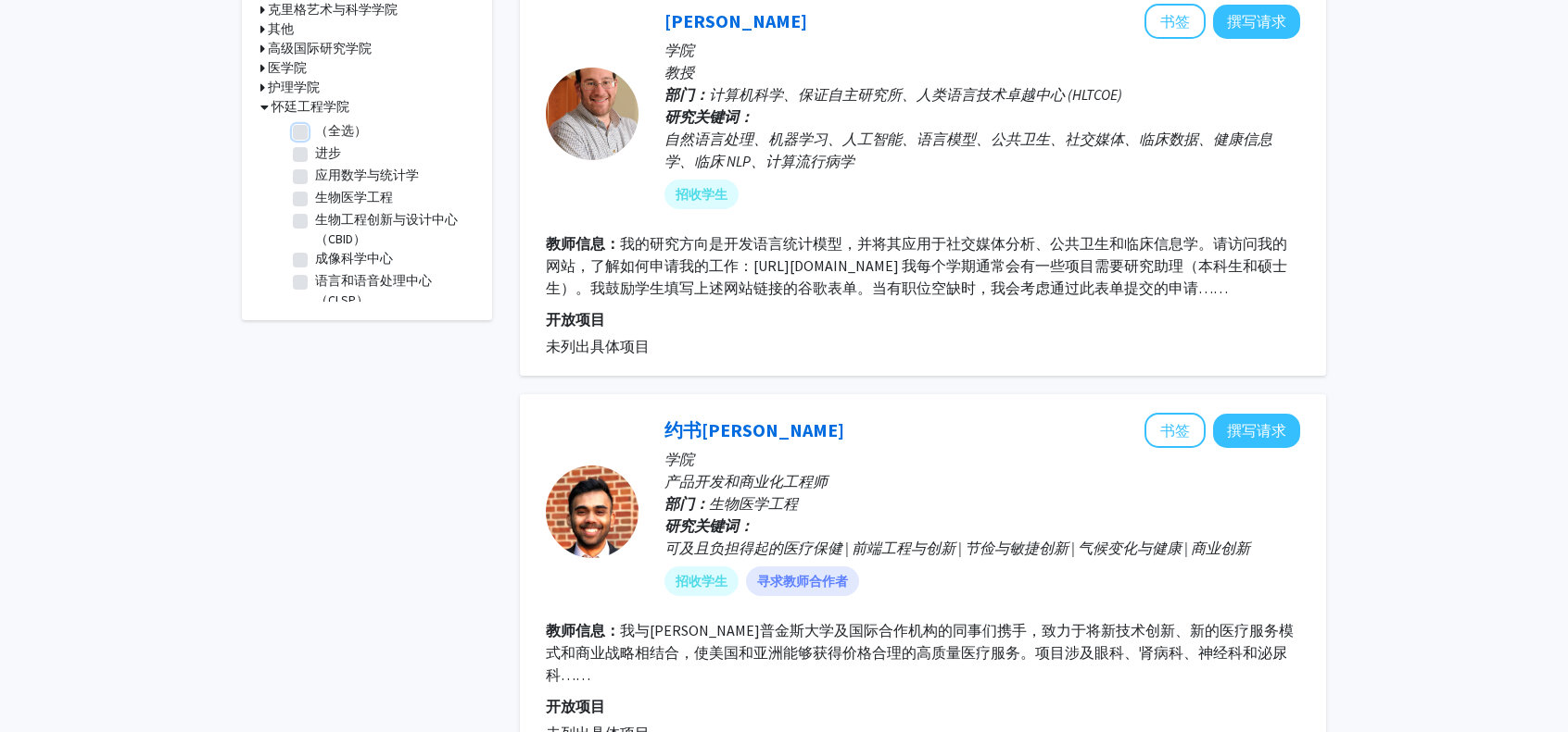
checkbox input "false"
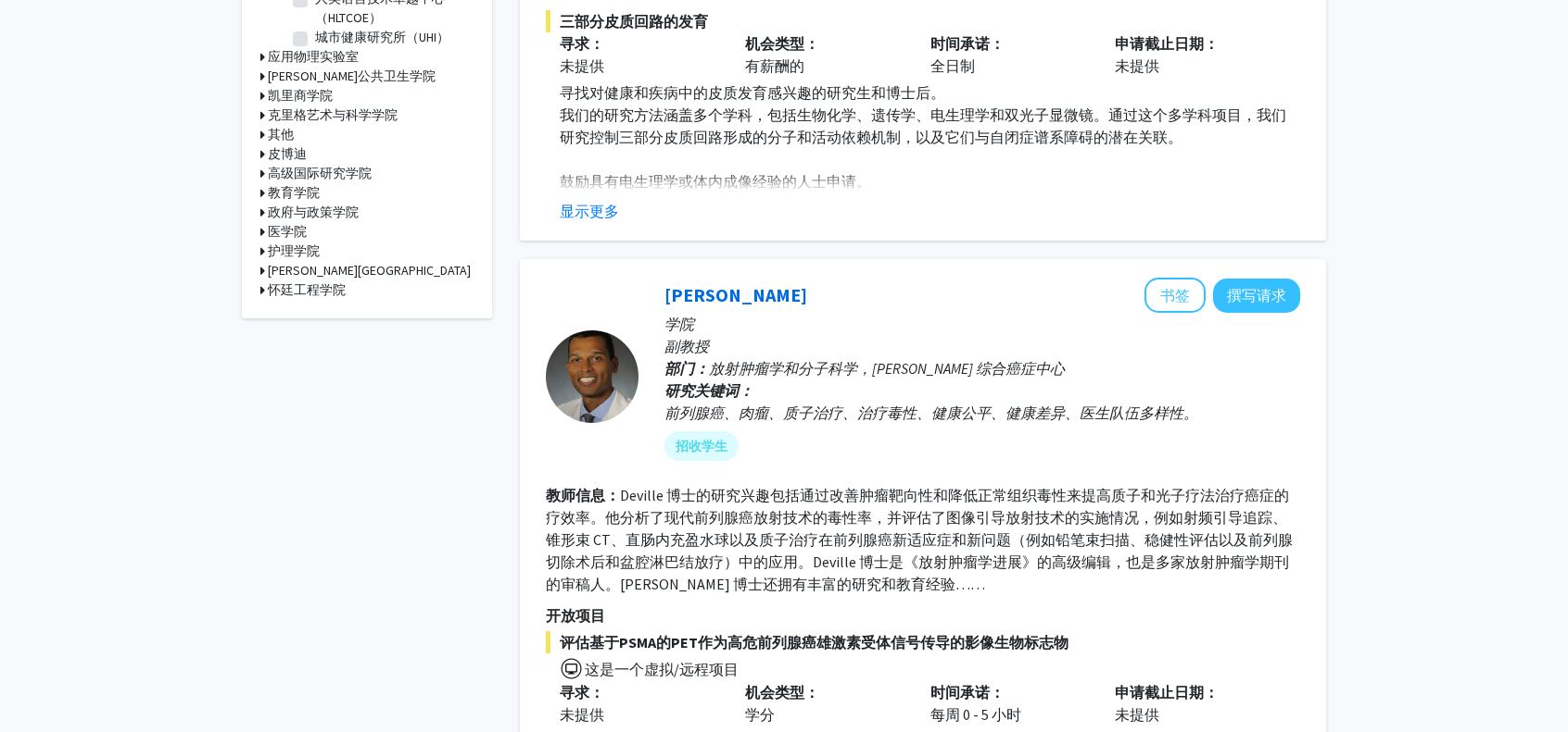
scroll to position [741, 0]
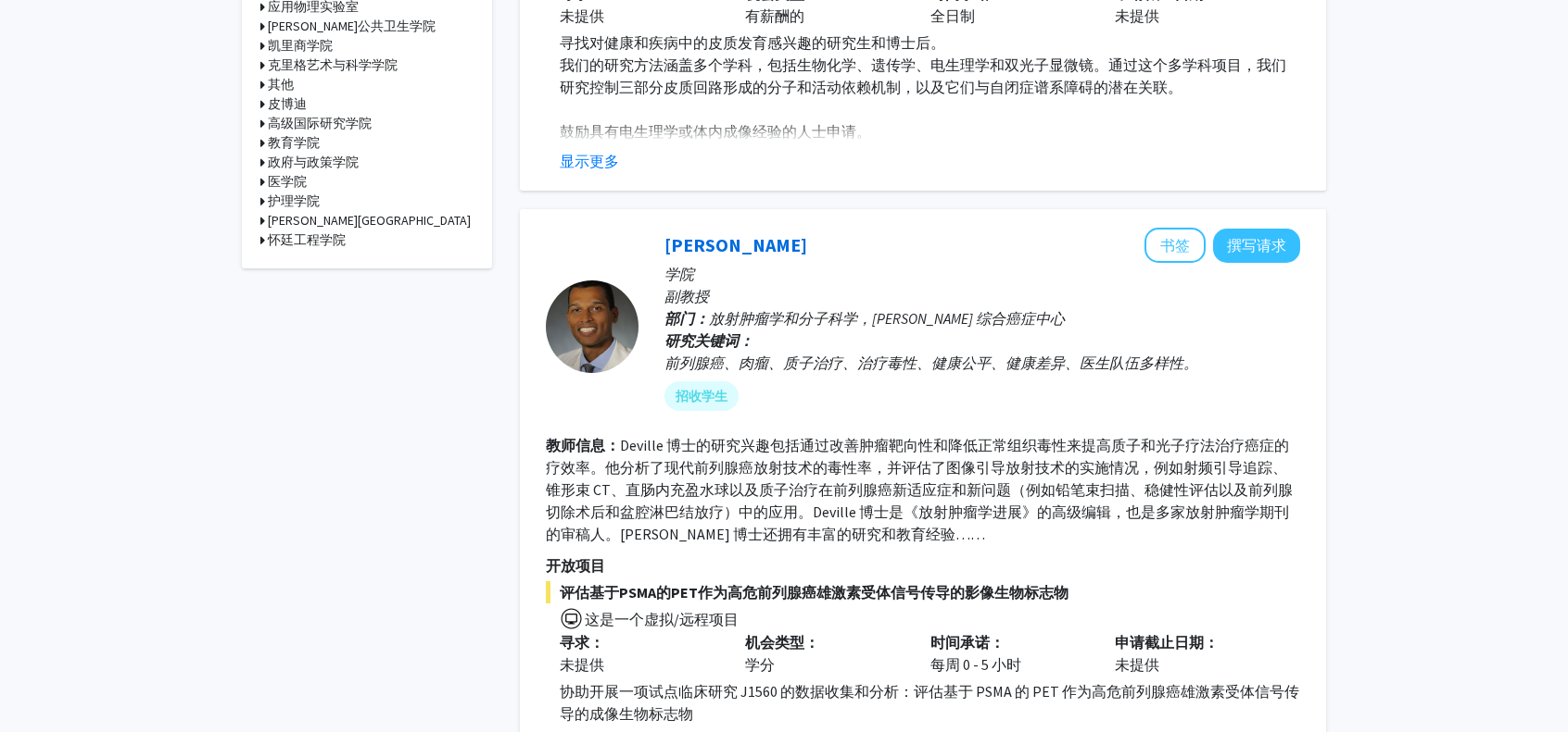
click at [264, 232] on icon at bounding box center [262, 240] width 5 height 20
click at [315, 323] on label "生物医学工程" at bounding box center [354, 331] width 78 height 20
click at [315, 323] on input "生物医学工程" at bounding box center [321, 327] width 12 height 12
checkbox input "true"
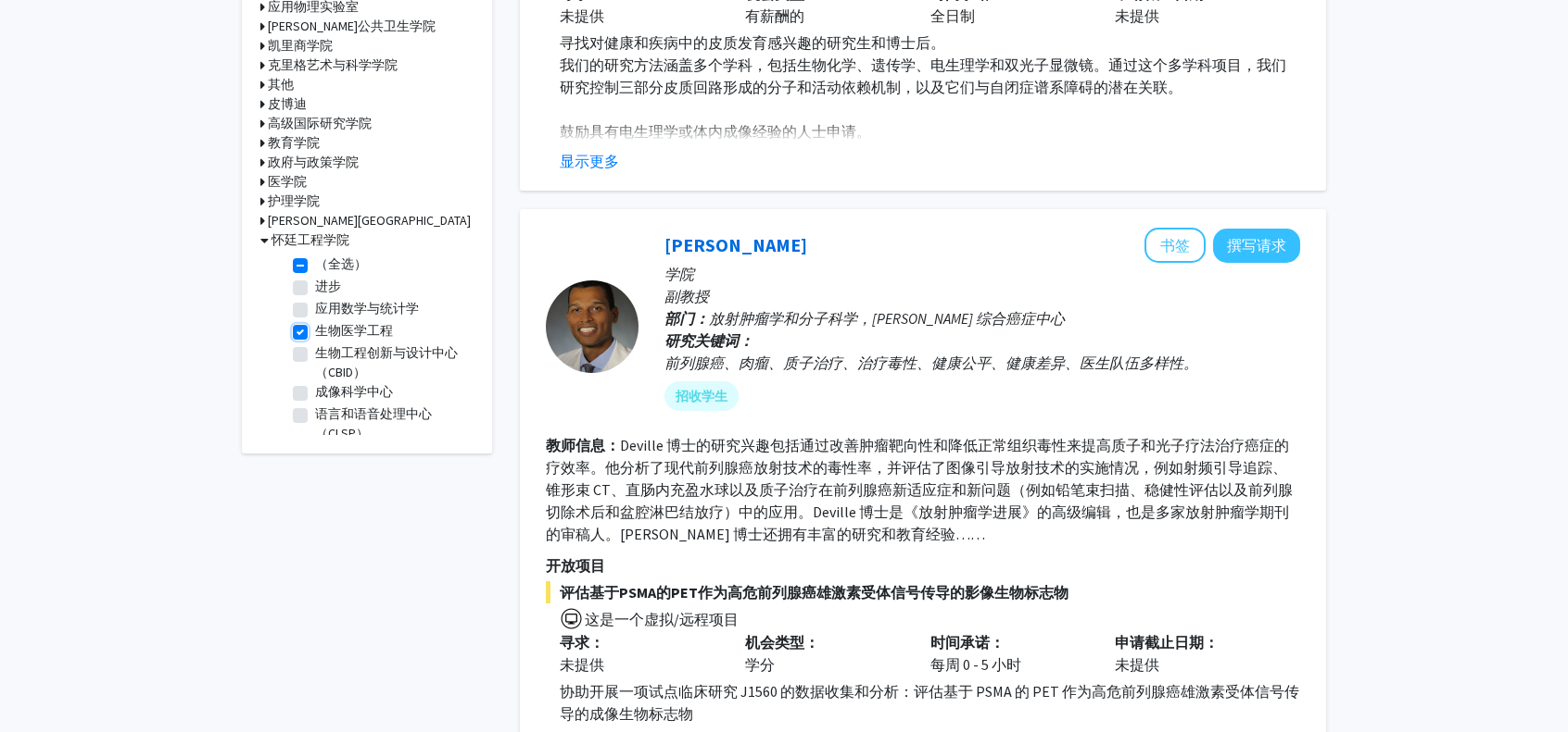
checkbox input "true"
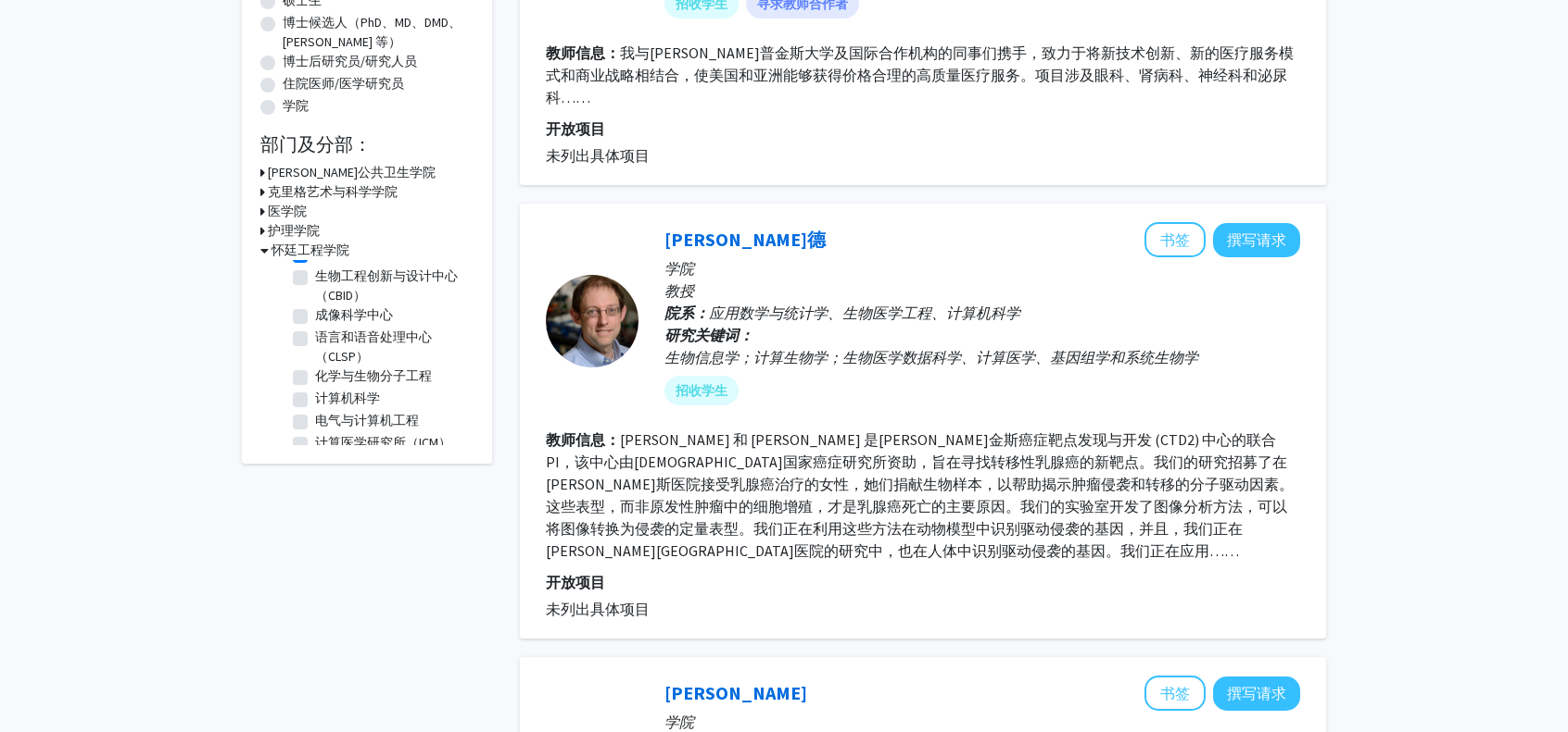
scroll to position [93, 0]
click at [315, 277] on label "生物工程创新与设计中心（CBID）" at bounding box center [392, 280] width 154 height 39
click at [315, 273] on input "生物工程创新与设计中心（CBID）" at bounding box center [321, 267] width 12 height 12
checkbox input "true"
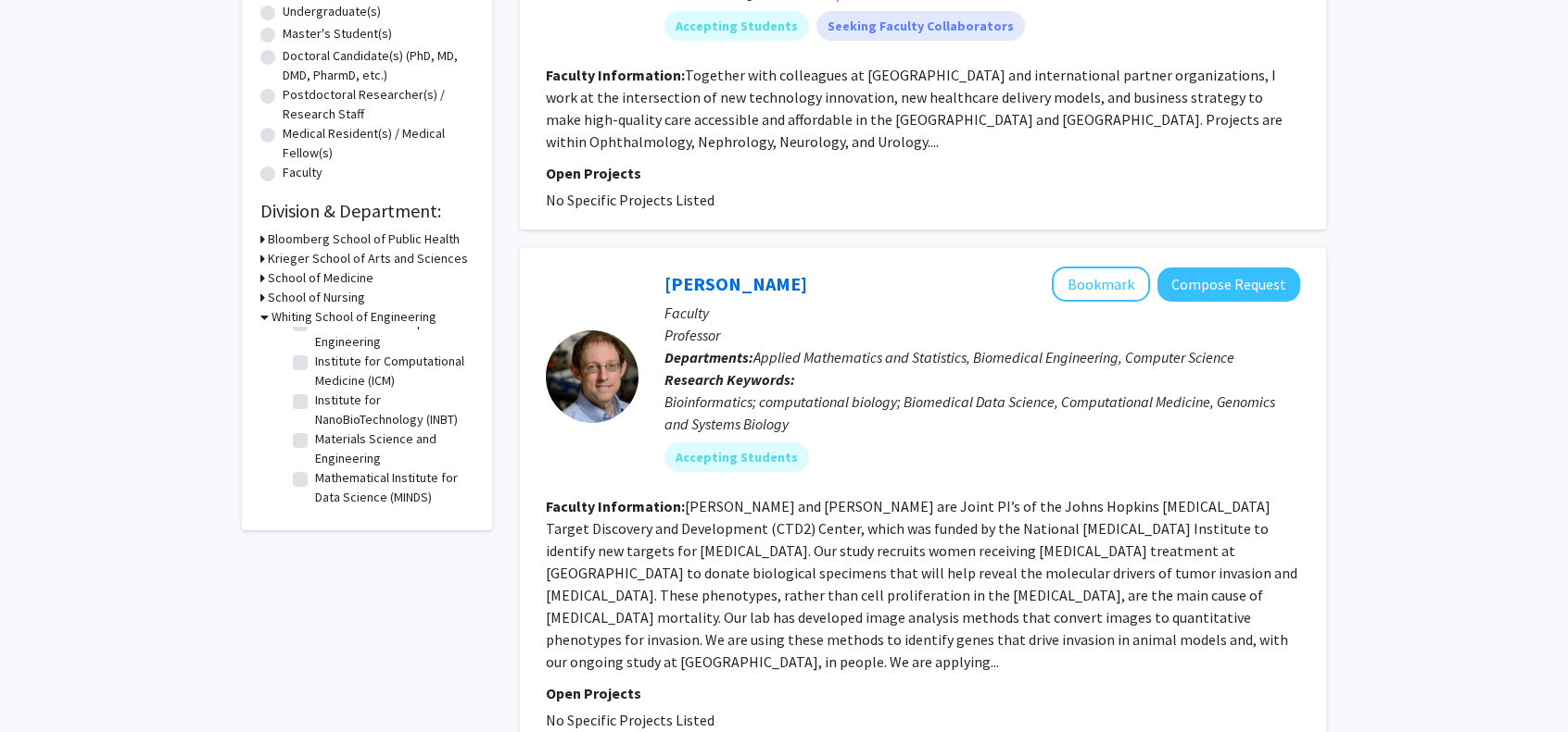
scroll to position [371, 0]
click at [315, 449] on label "Materials Science and Engineering" at bounding box center [392, 448] width 154 height 39
click at [315, 442] on input "Materials Science and Engineering" at bounding box center [321, 435] width 12 height 12
checkbox input "true"
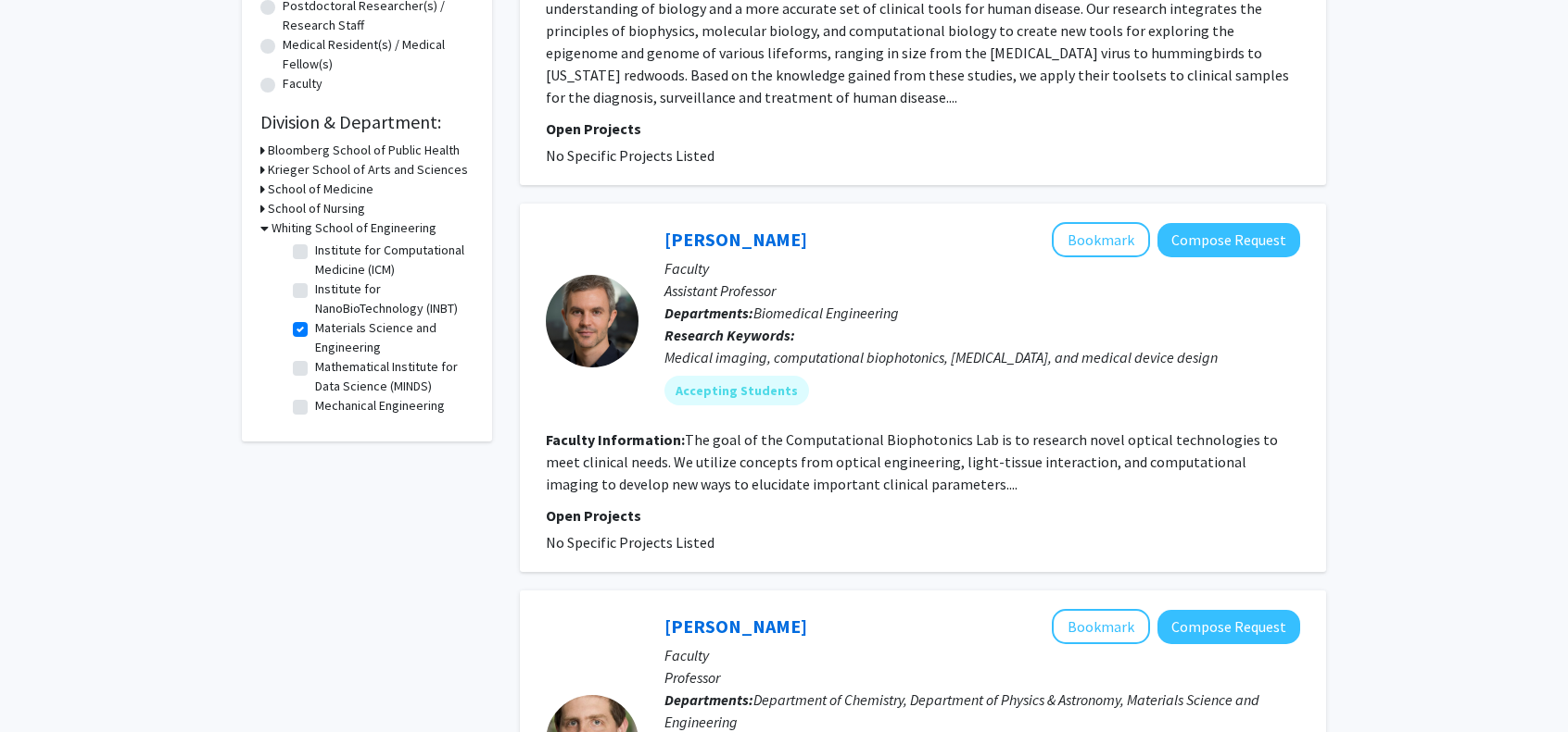
scroll to position [463, 0]
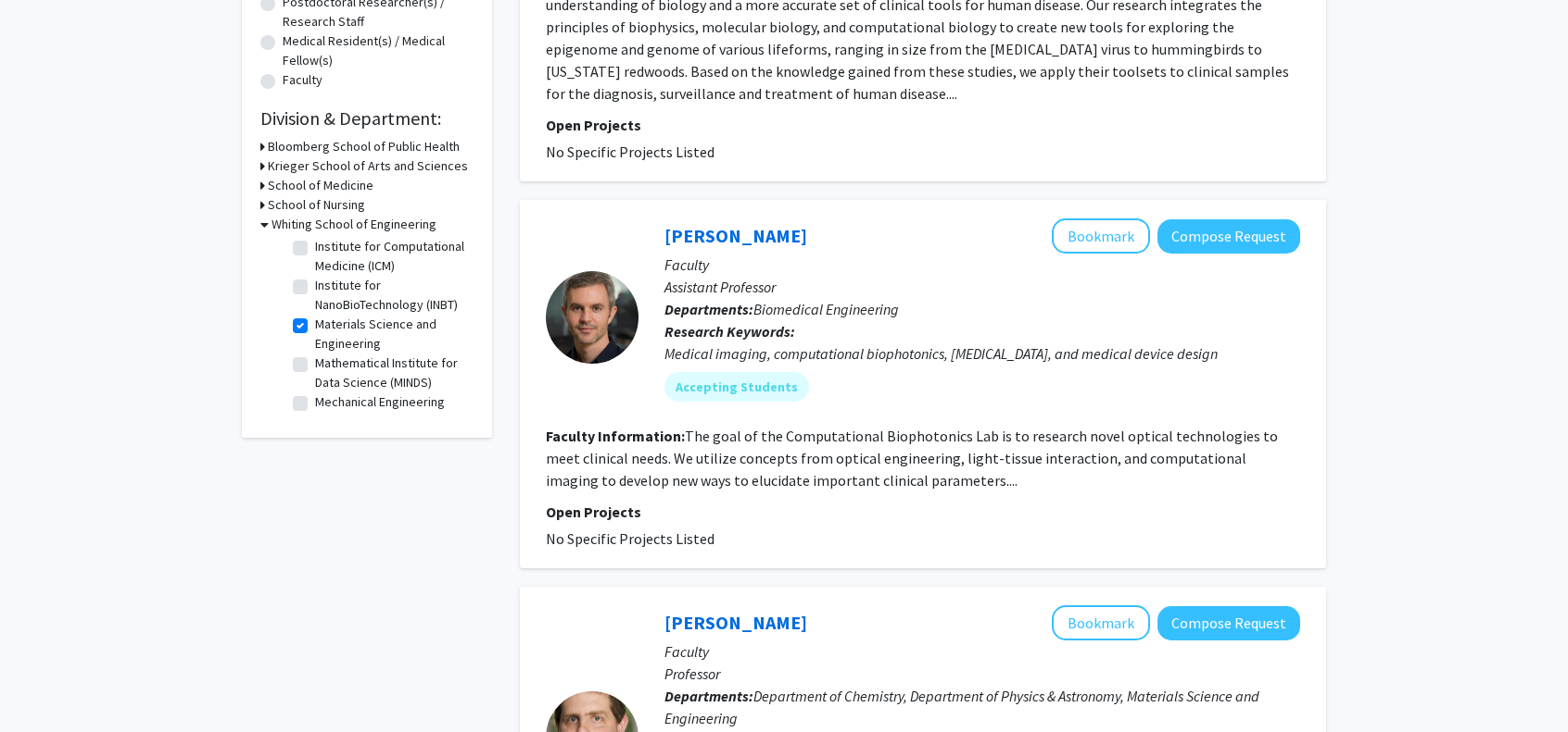
click at [315, 405] on label "Mechanical Engineering" at bounding box center [379, 402] width 130 height 20
click at [315, 405] on input "Mechanical Engineering" at bounding box center [321, 398] width 12 height 12
checkbox input "true"
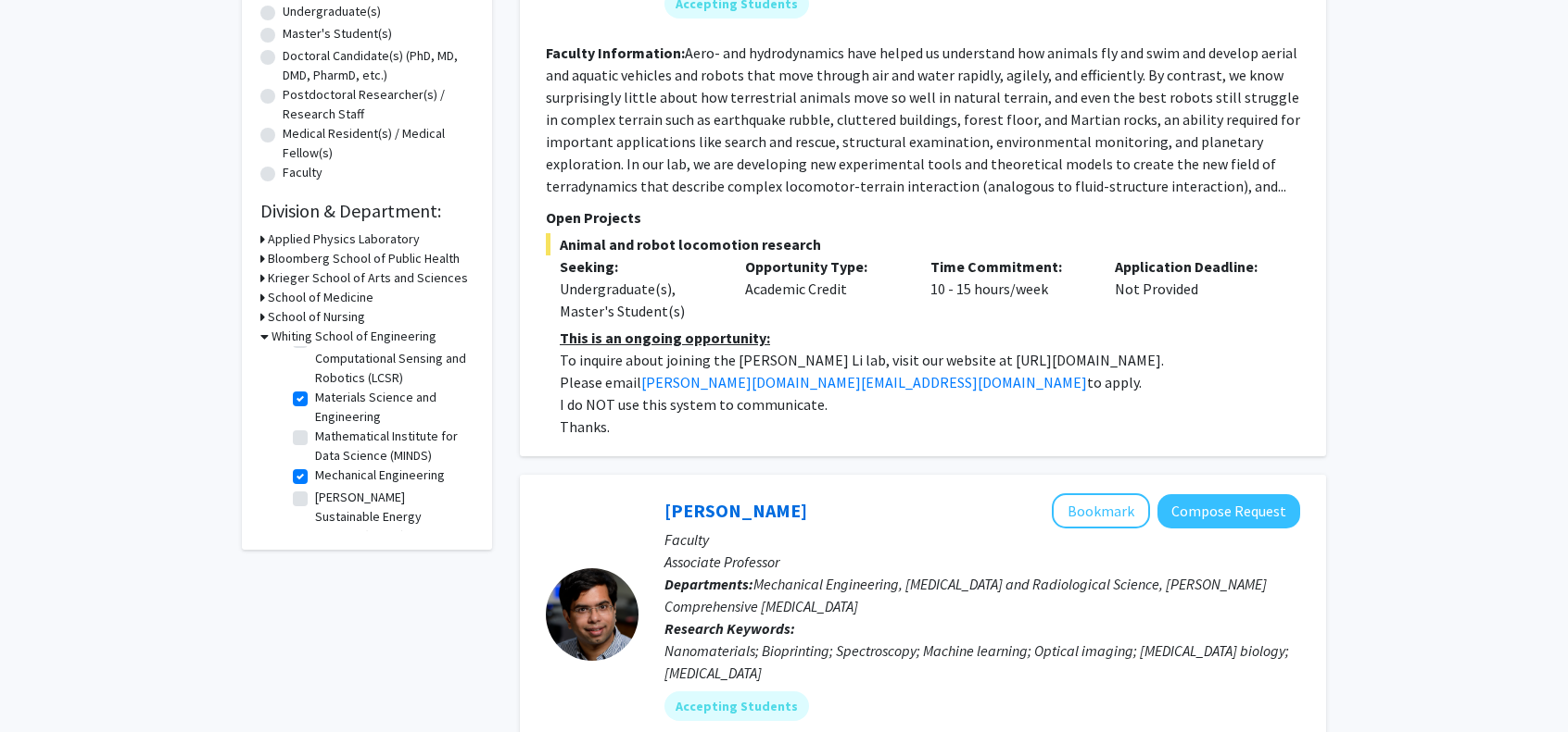
scroll to position [543, 0]
click at [315, 386] on label "Laboratory for Computational Sensing and Robotics (LCSR)" at bounding box center [392, 357] width 154 height 59
click at [315, 340] on input "Laboratory for Computational Sensing and Robotics (LCSR)" at bounding box center [321, 334] width 12 height 12
checkbox input "true"
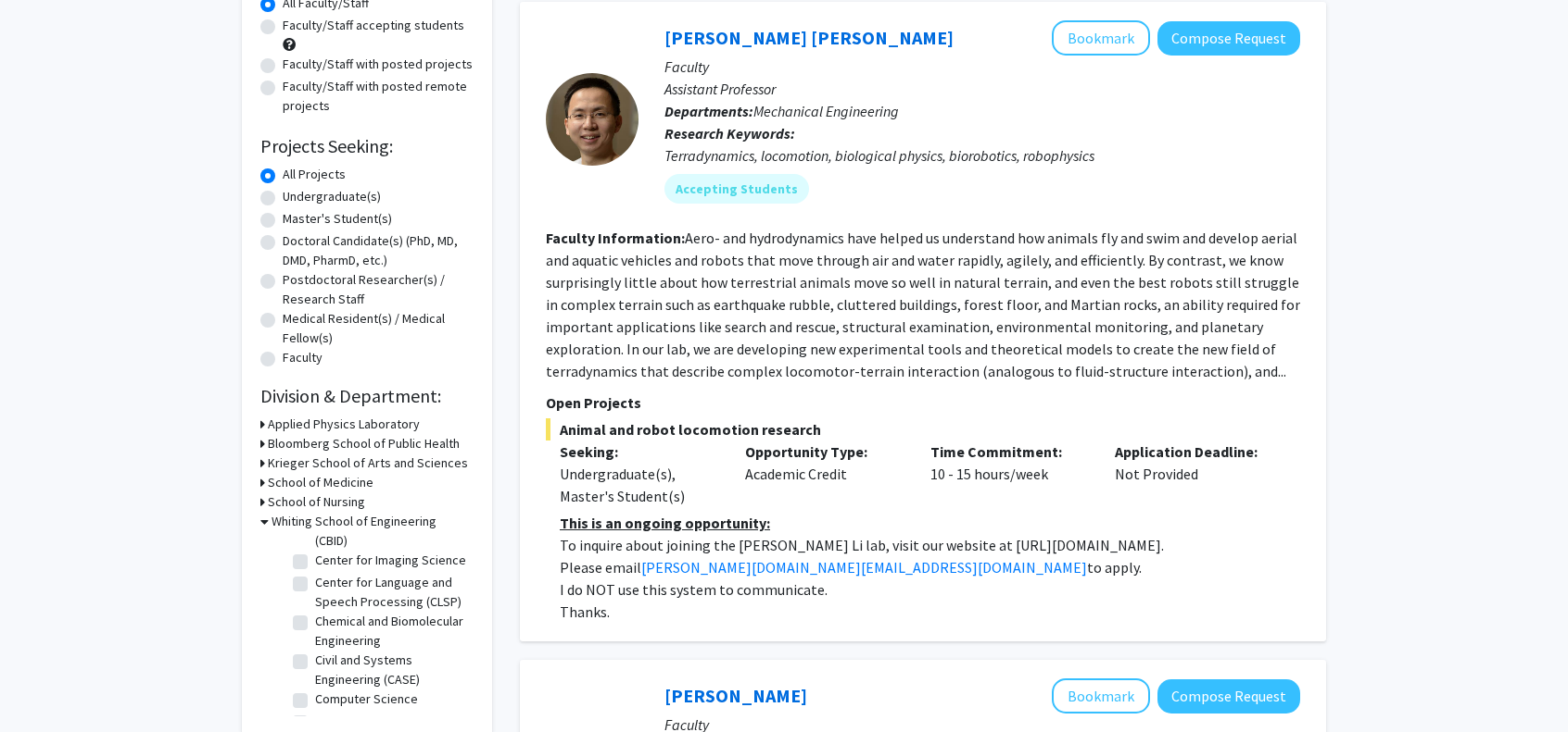
scroll to position [185, 0]
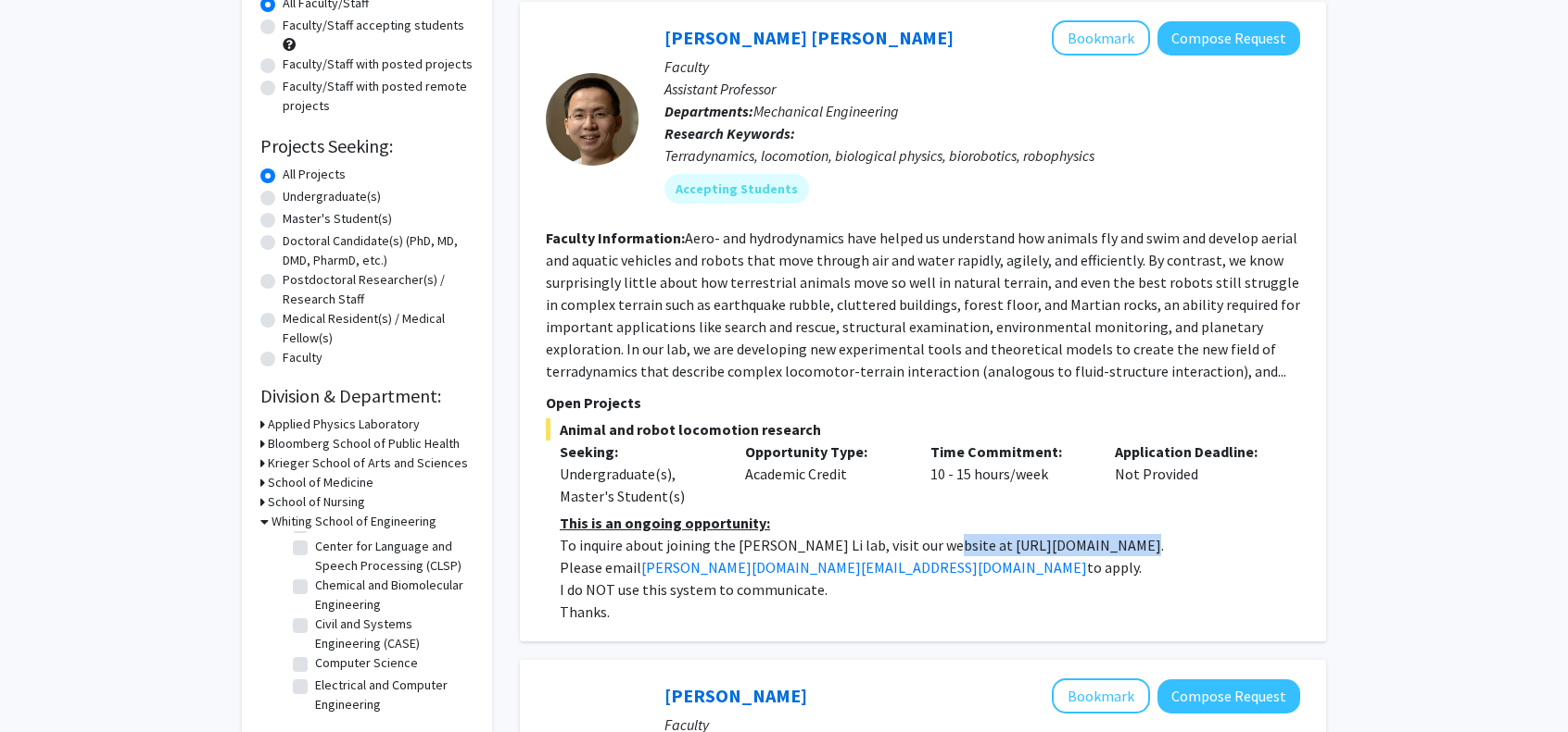
drag, startPoint x: 925, startPoint y: 544, endPoint x: 1088, endPoint y: 542, distance: 163.0
click at [1088, 542] on p "To inquire about joining the [PERSON_NAME] Li lab, visit our website at [URL][D…" at bounding box center [929, 545] width 740 height 22
copy p "[URL][DOMAIN_NAME]"
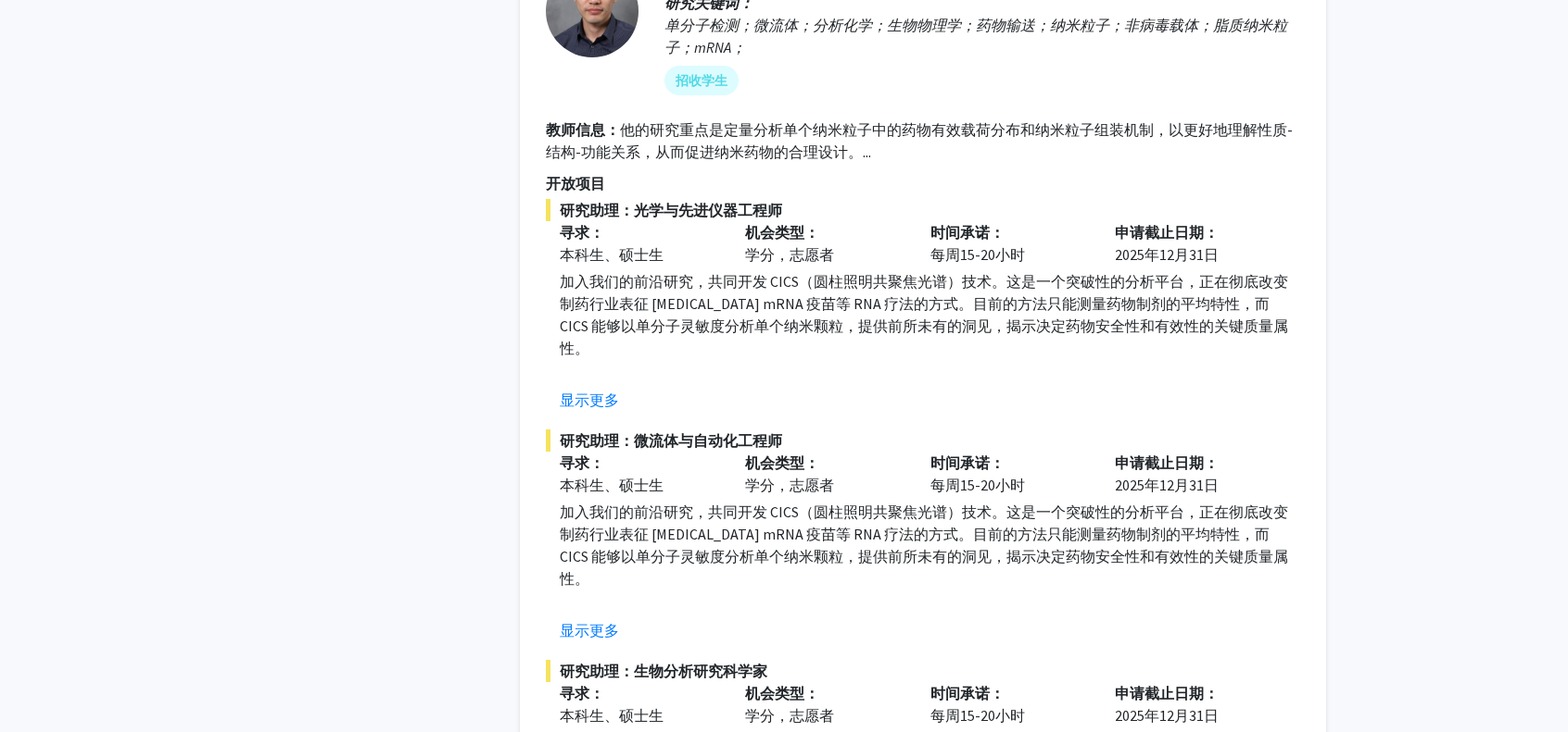
scroll to position [149, 0]
click at [576, 392] on font "显示更多" at bounding box center [589, 400] width 60 height 19
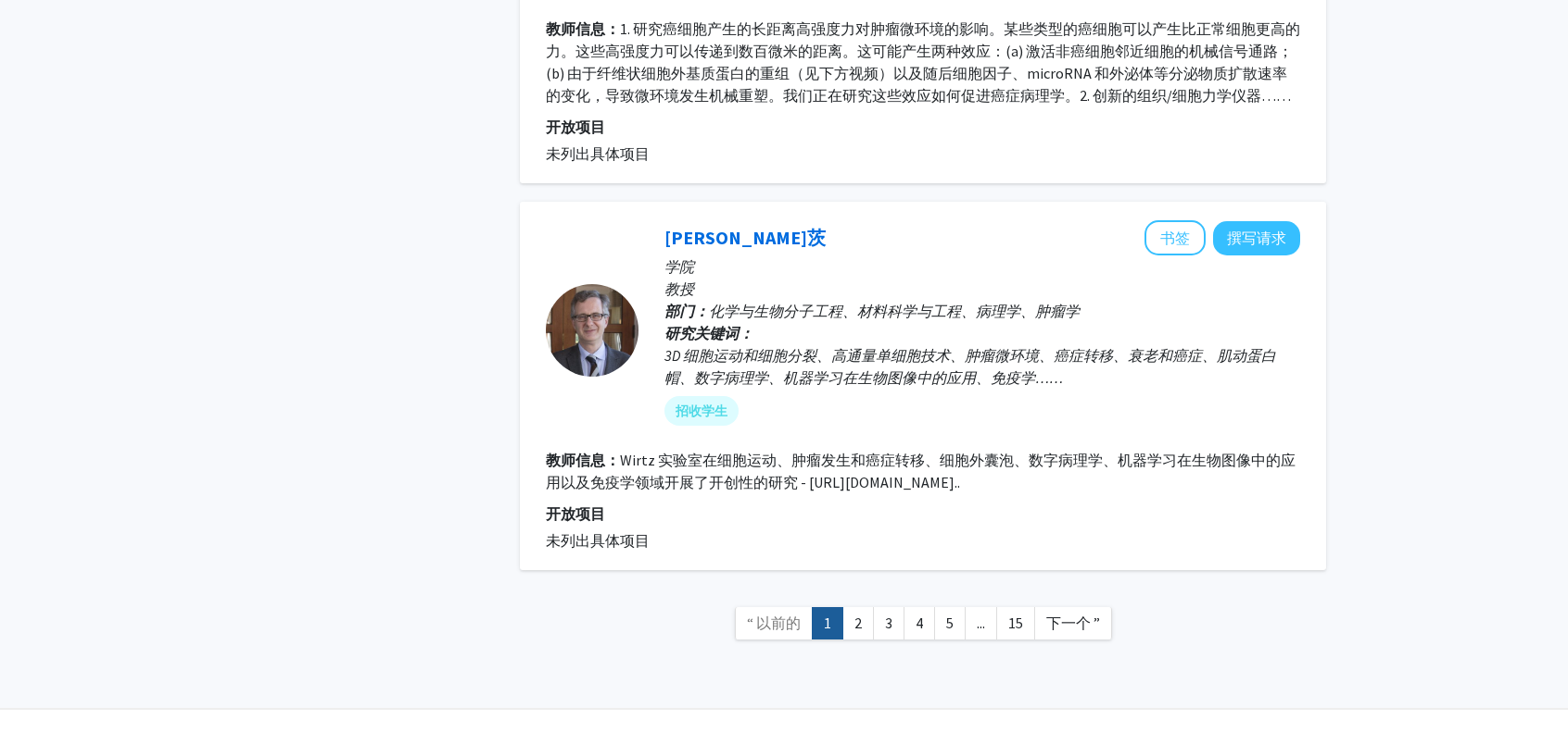
scroll to position [5683, 0]
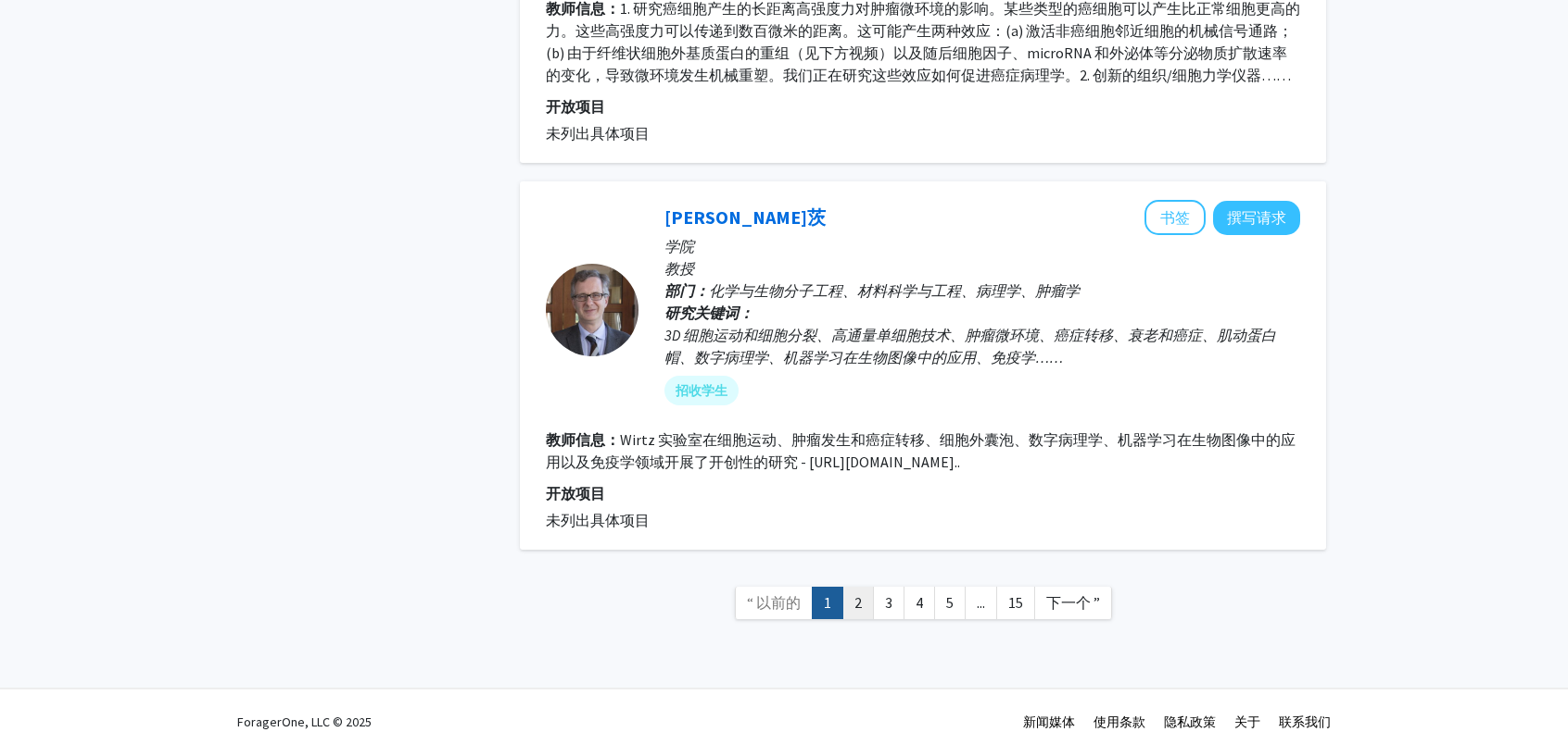
click at [856, 594] on font "2" at bounding box center [858, 603] width 8 height 19
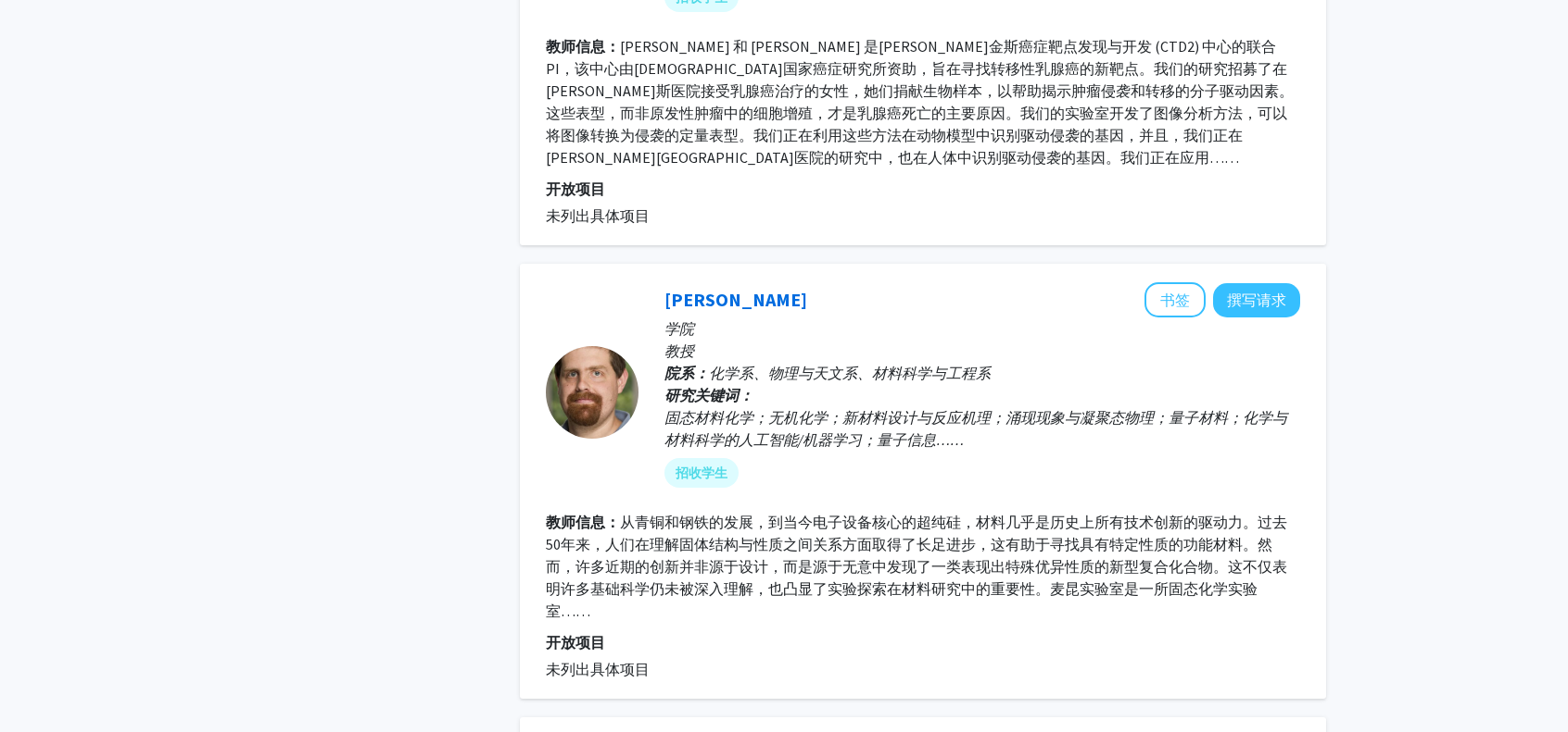
scroll to position [2222, 0]
